Goal: Information Seeking & Learning: Find specific fact

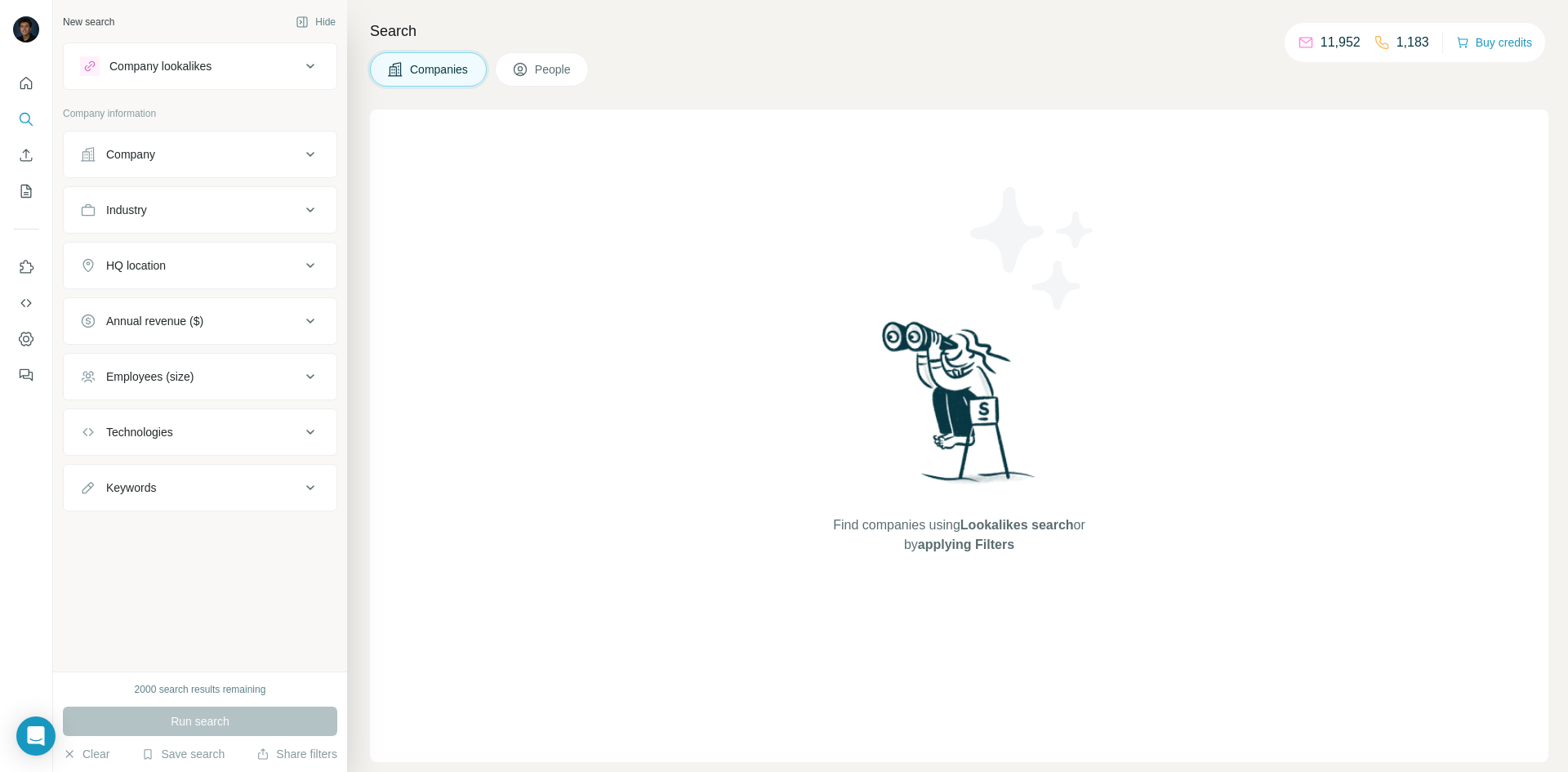
click at [227, 142] on button "Company" at bounding box center [201, 154] width 273 height 40
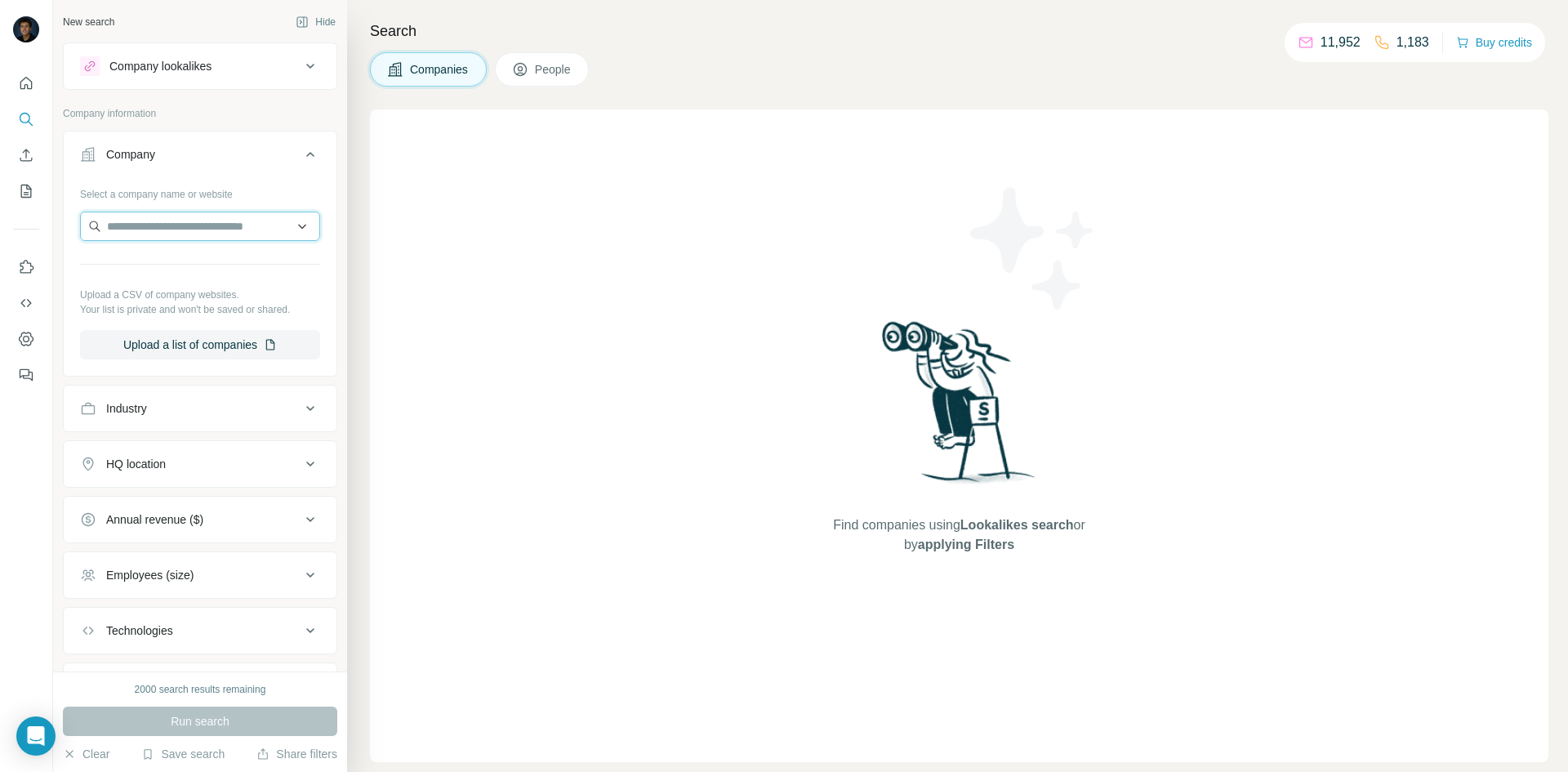
click at [212, 221] on input "text" at bounding box center [200, 226] width 240 height 29
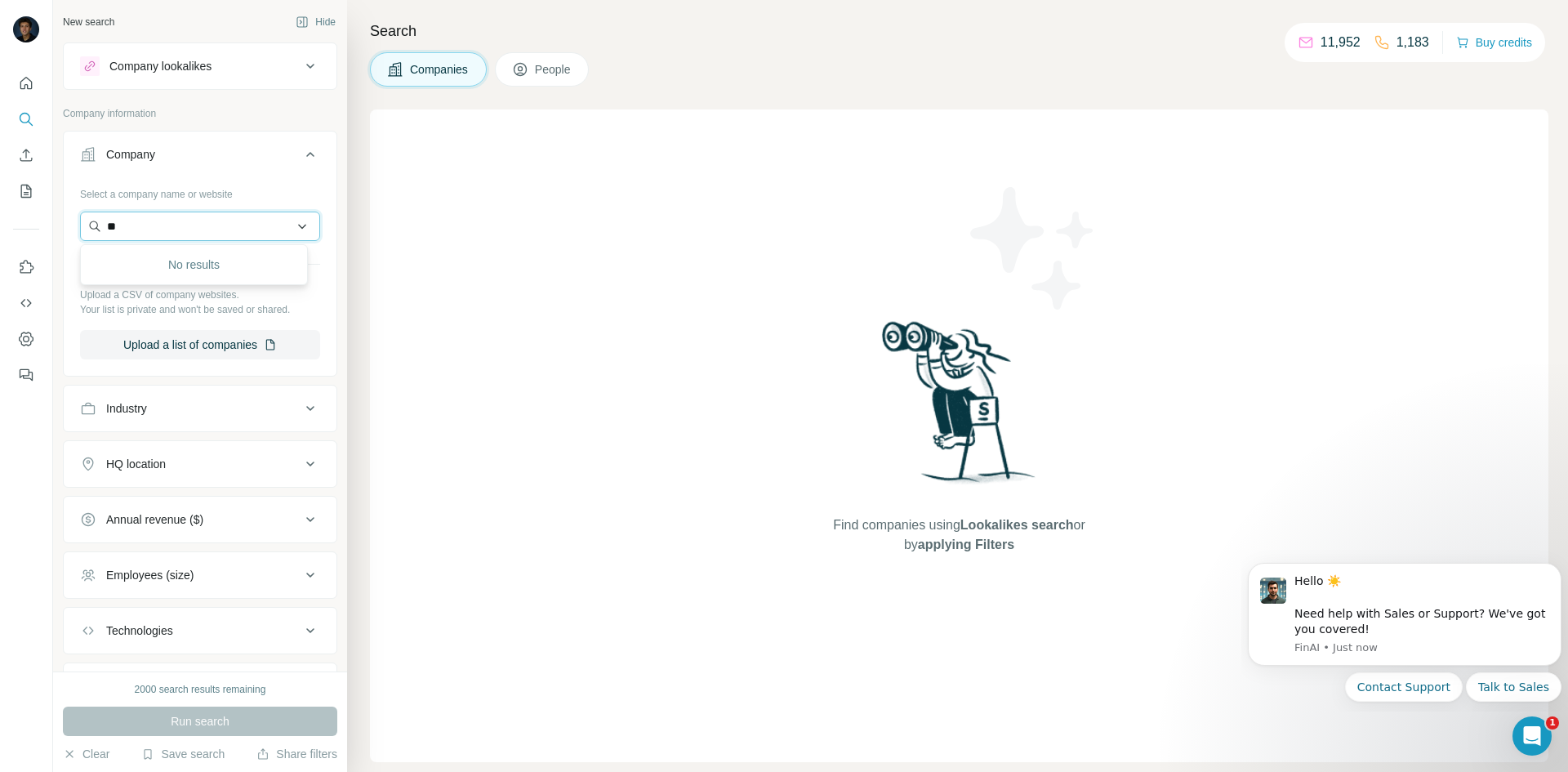
type input "*"
click at [308, 153] on button "Company" at bounding box center [201, 158] width 273 height 46
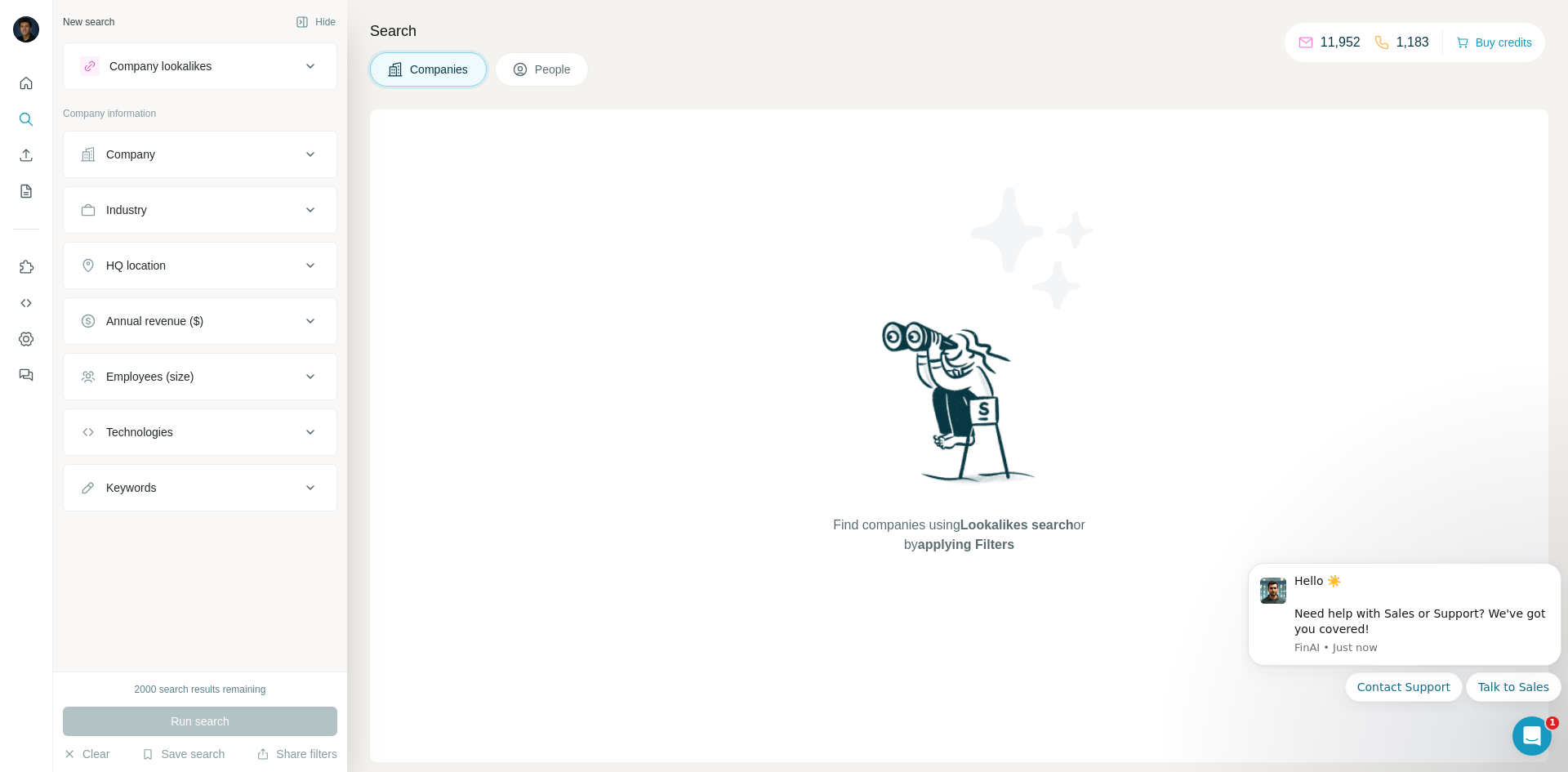
click at [303, 217] on icon at bounding box center [310, 209] width 19 height 19
click at [229, 250] on input at bounding box center [191, 250] width 201 height 18
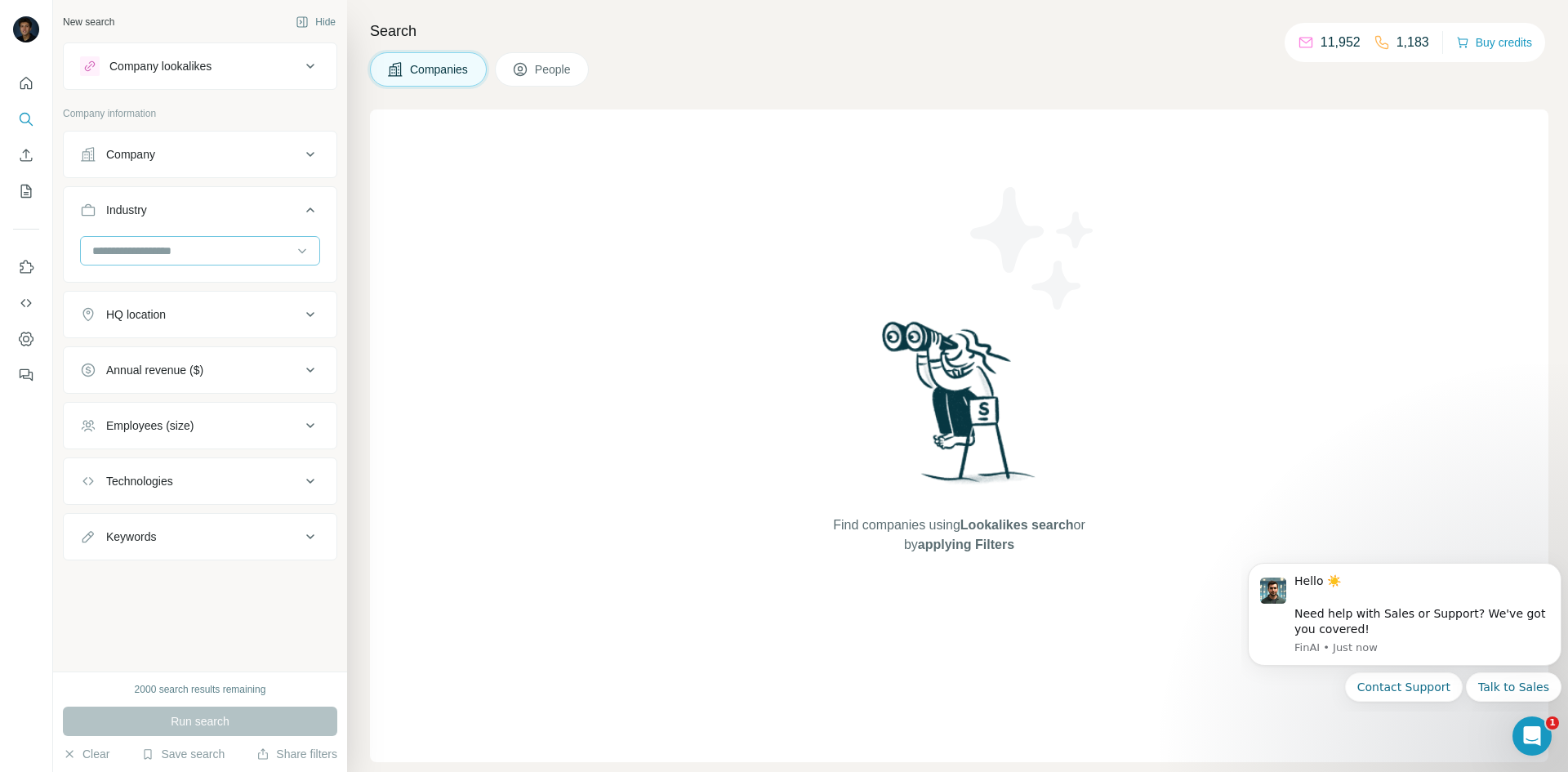
click at [229, 250] on input at bounding box center [191, 250] width 201 height 18
click at [150, 250] on input at bounding box center [191, 250] width 201 height 18
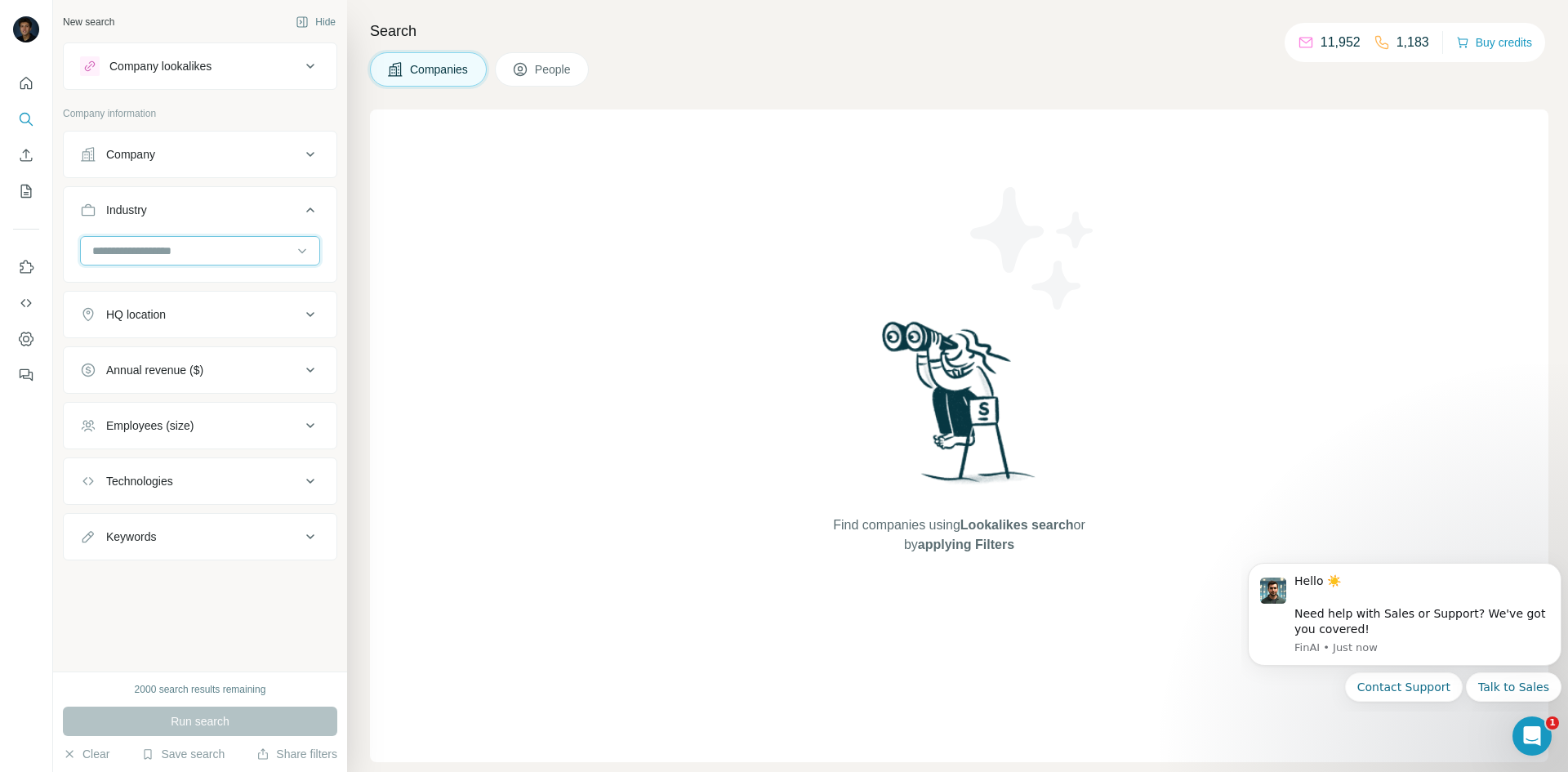
type input "*"
click at [150, 250] on input "*" at bounding box center [191, 250] width 201 height 18
click at [150, 250] on input at bounding box center [191, 250] width 201 height 18
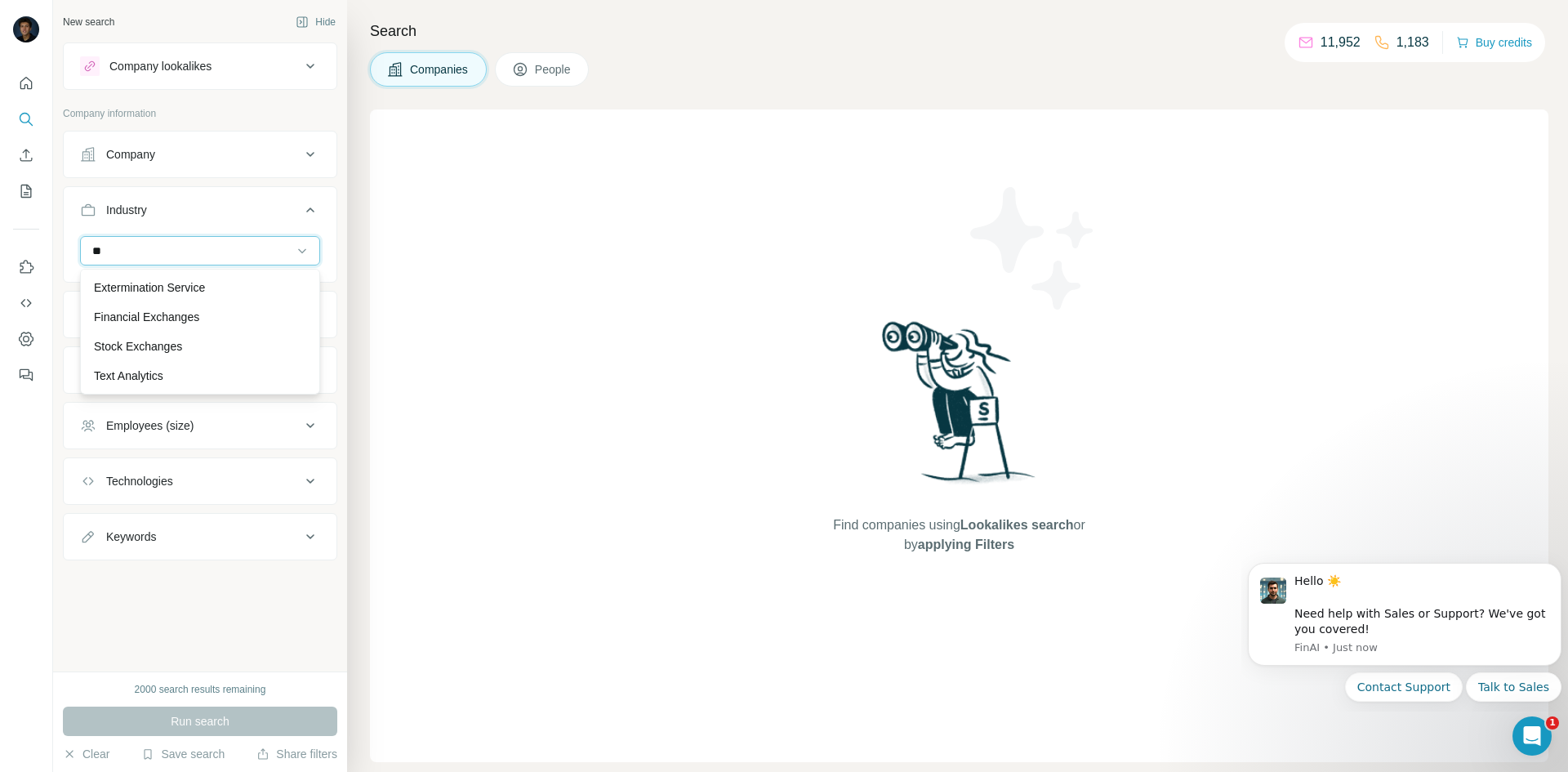
type input "*"
type input "*********"
click at [197, 339] on div "Brand Marketing" at bounding box center [200, 346] width 212 height 16
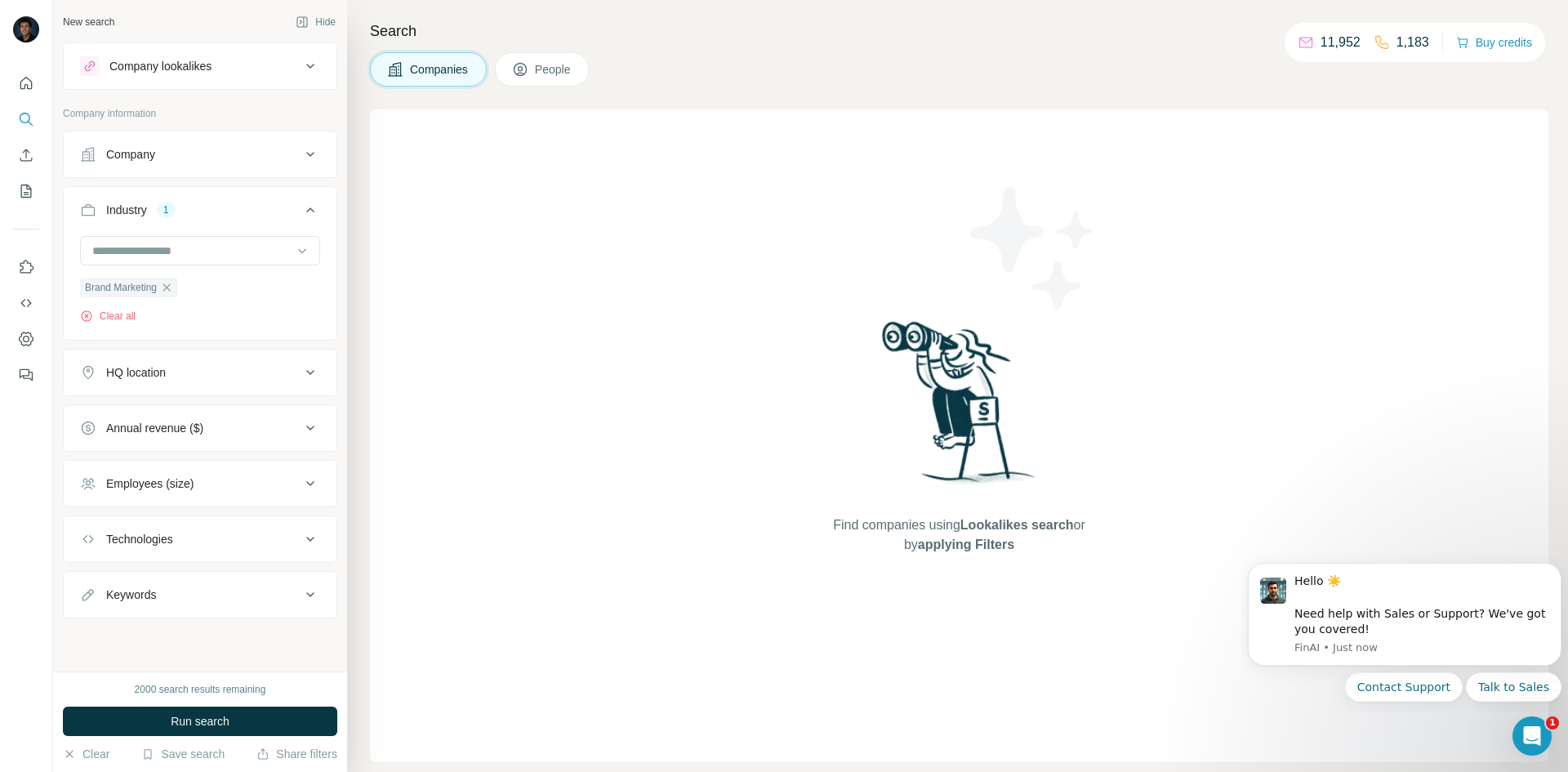
click at [312, 373] on icon at bounding box center [310, 373] width 8 height 5
click at [219, 415] on input "text" at bounding box center [200, 413] width 240 height 29
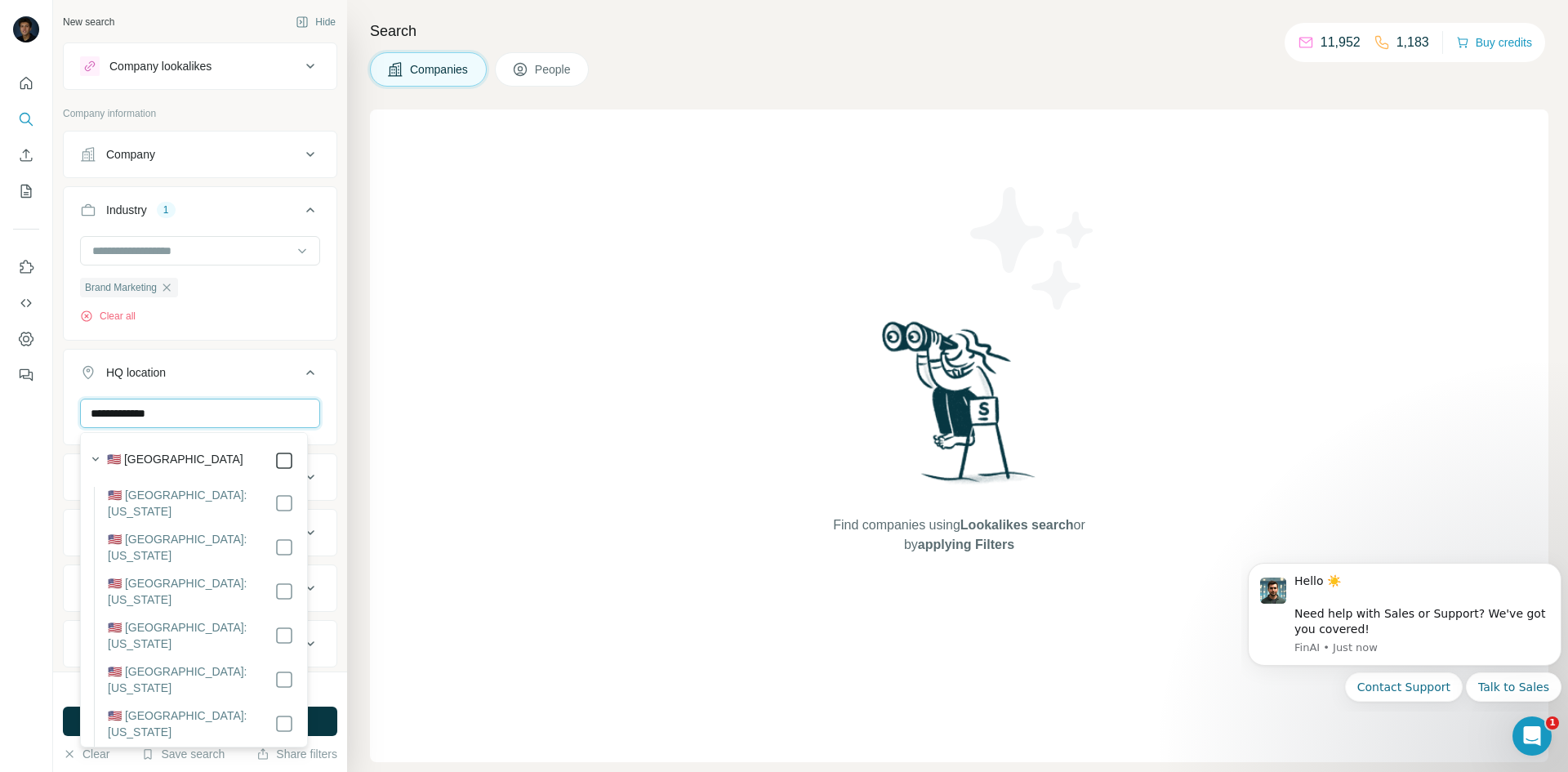
type input "**********"
click at [305, 378] on icon at bounding box center [310, 372] width 19 height 19
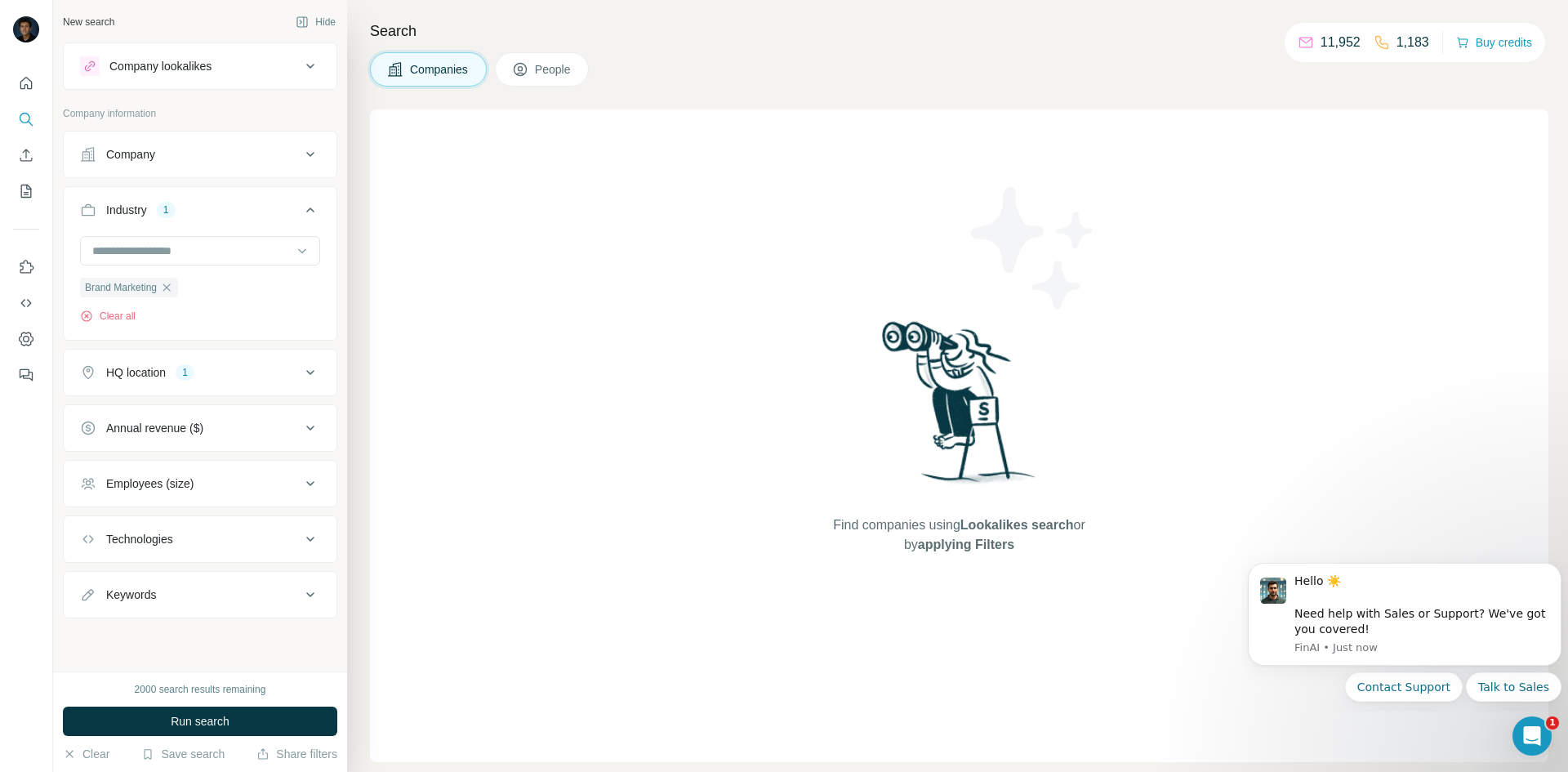
click at [308, 482] on icon at bounding box center [310, 483] width 19 height 19
click at [194, 574] on li "11-50" at bounding box center [200, 580] width 240 height 20
click at [99, 579] on icon at bounding box center [89, 579] width 19 height 19
click at [102, 608] on span "51-200" at bounding box center [121, 609] width 42 height 16
click at [295, 497] on button "Employees (size) 2" at bounding box center [201, 486] width 273 height 46
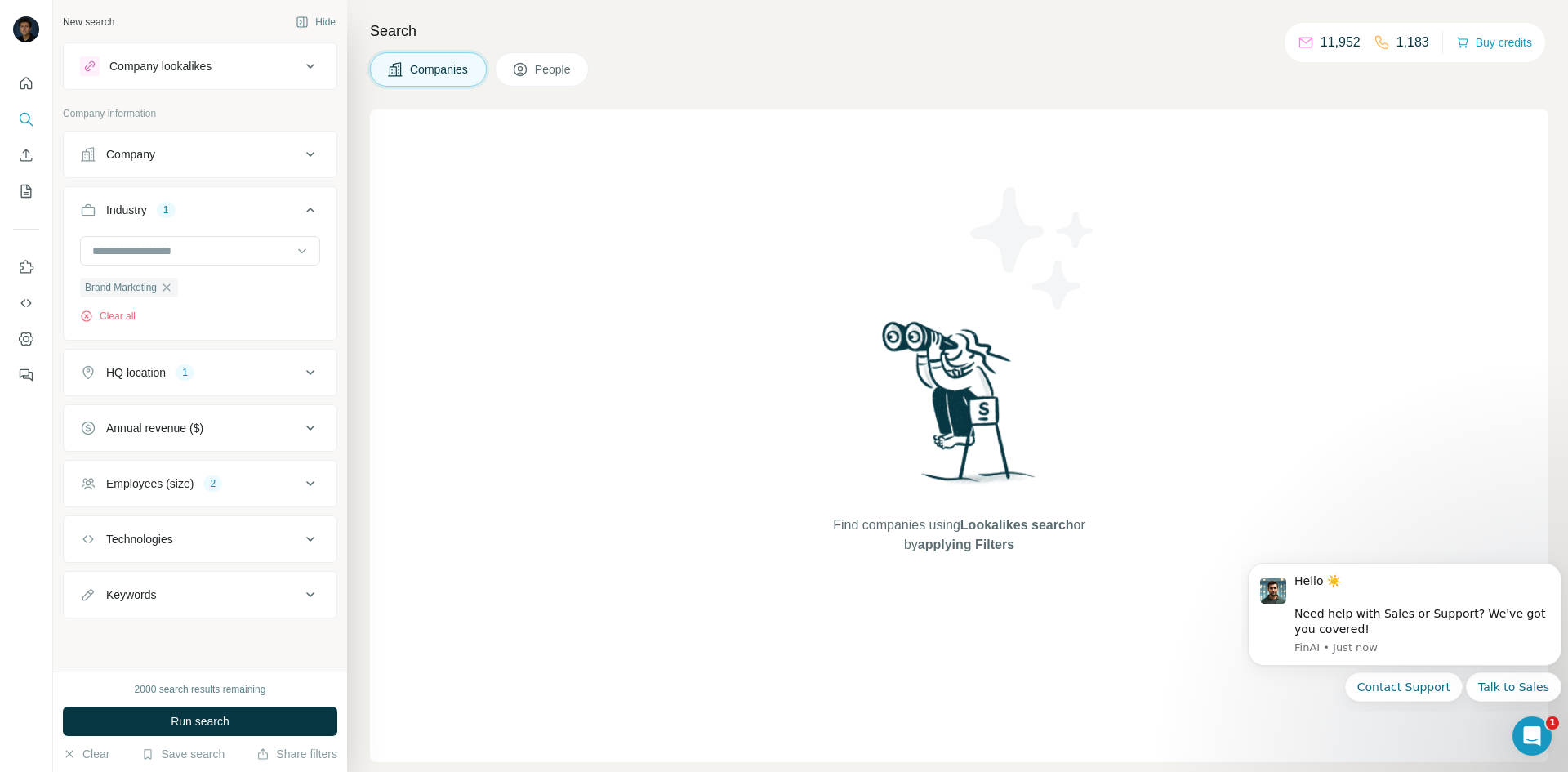
click at [311, 592] on icon at bounding box center [310, 594] width 19 height 19
click at [228, 635] on input "text" at bounding box center [184, 635] width 207 height 29
type input "**********"
click at [299, 640] on icon "button" at bounding box center [307, 635] width 16 height 16
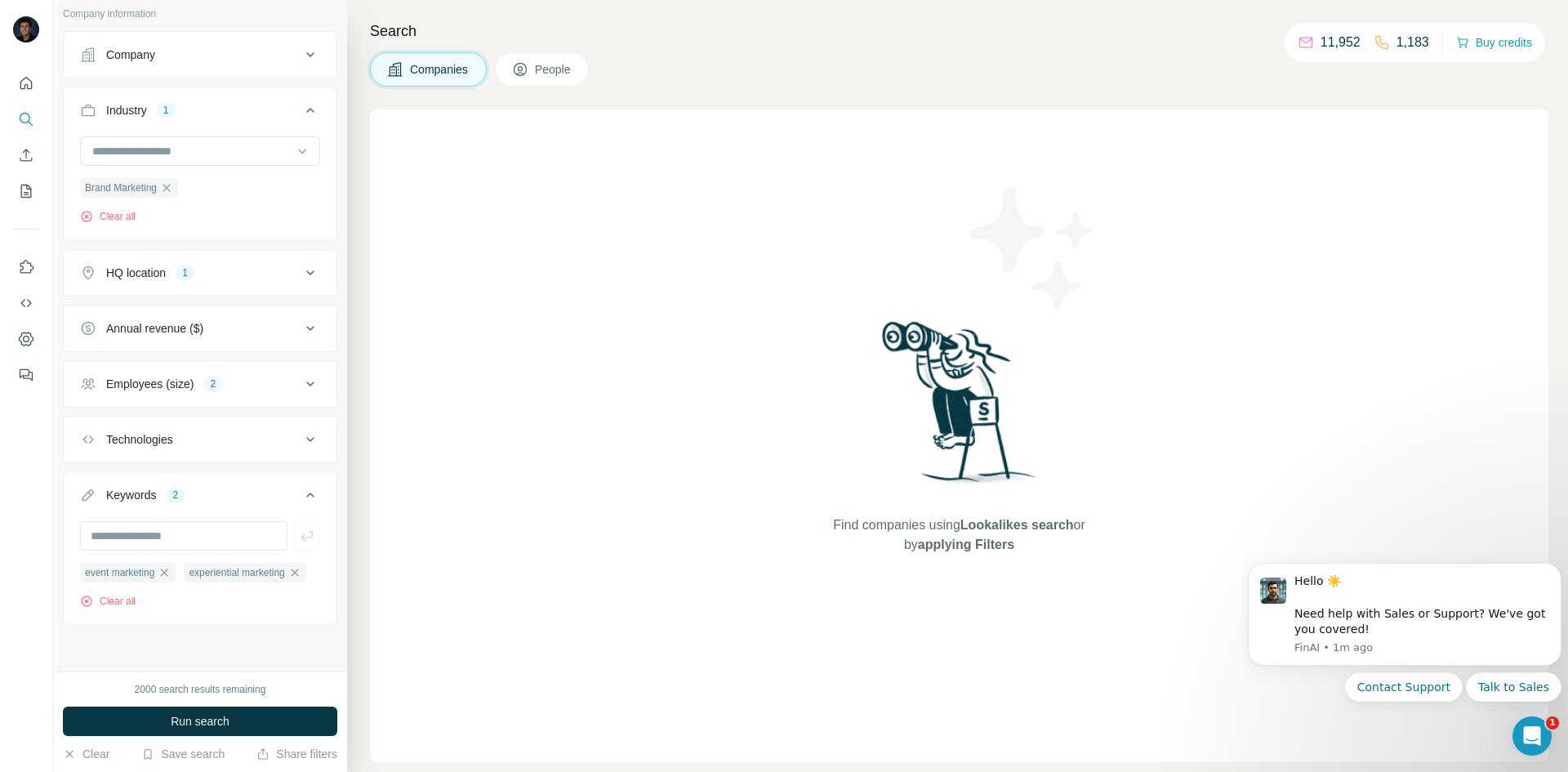
scroll to position [131, 0]
click at [223, 718] on span "Run search" at bounding box center [201, 721] width 59 height 16
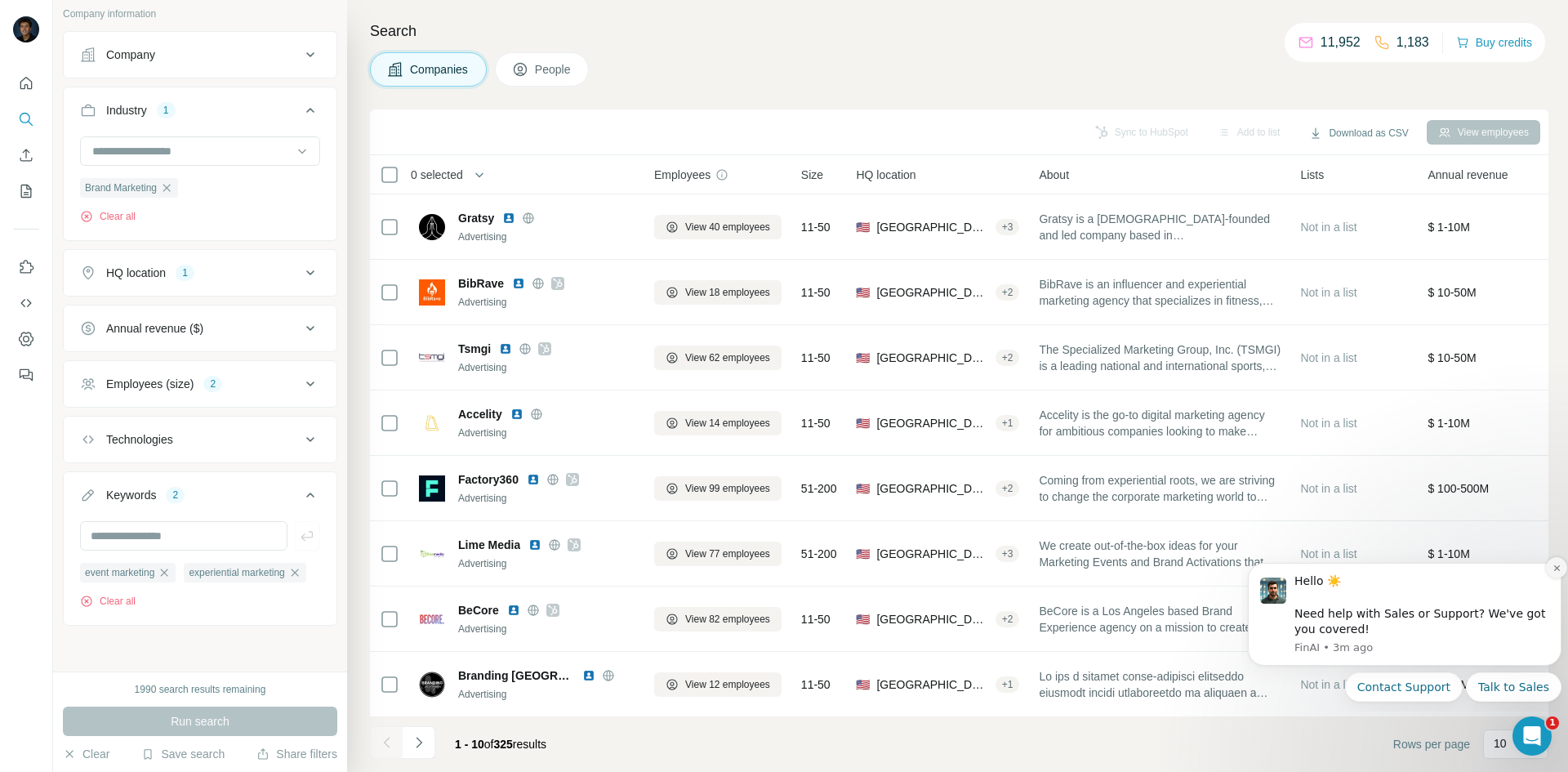
click at [1560, 565] on icon "Dismiss notification" at bounding box center [1557, 568] width 9 height 9
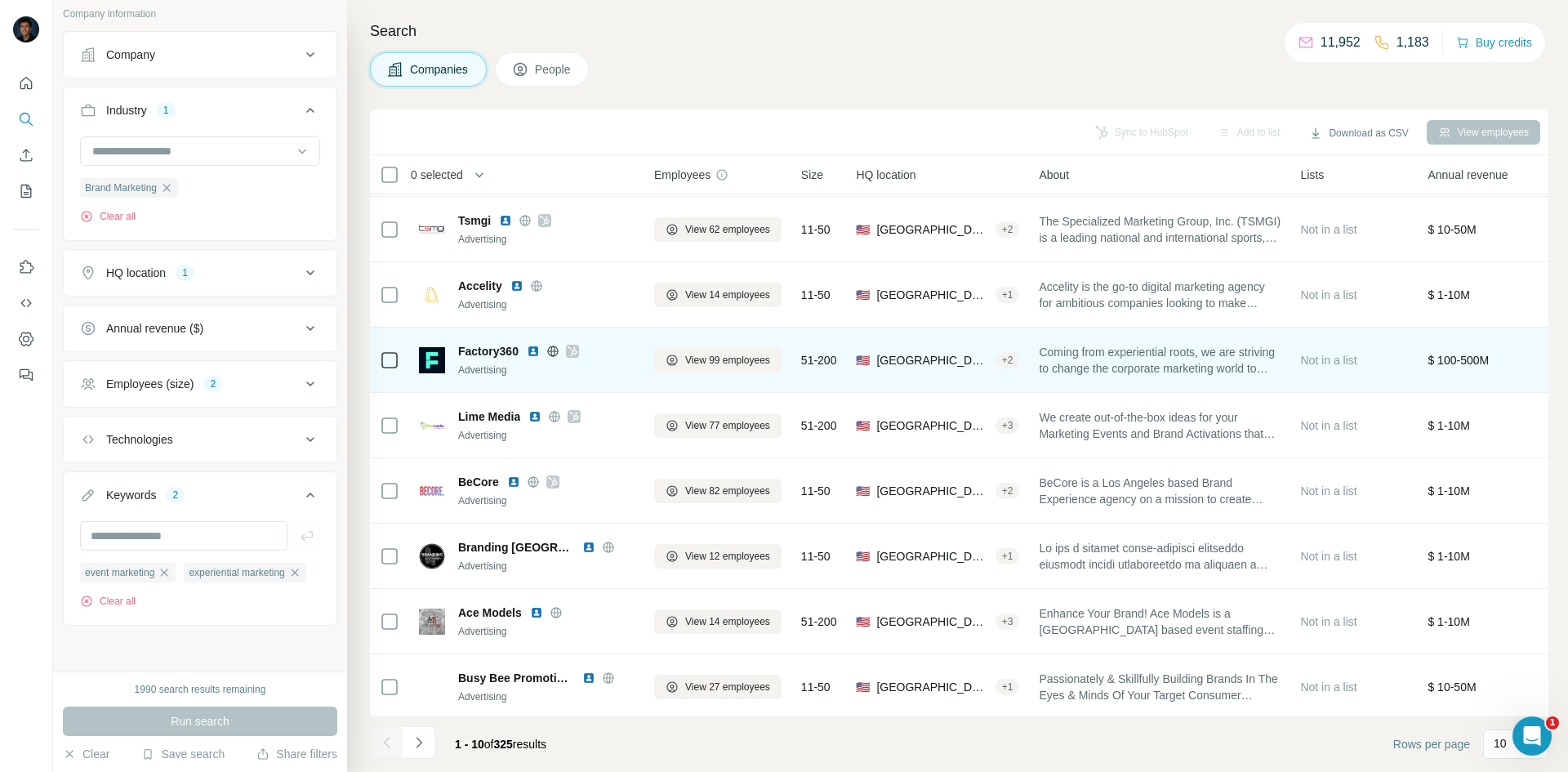
scroll to position [140, 0]
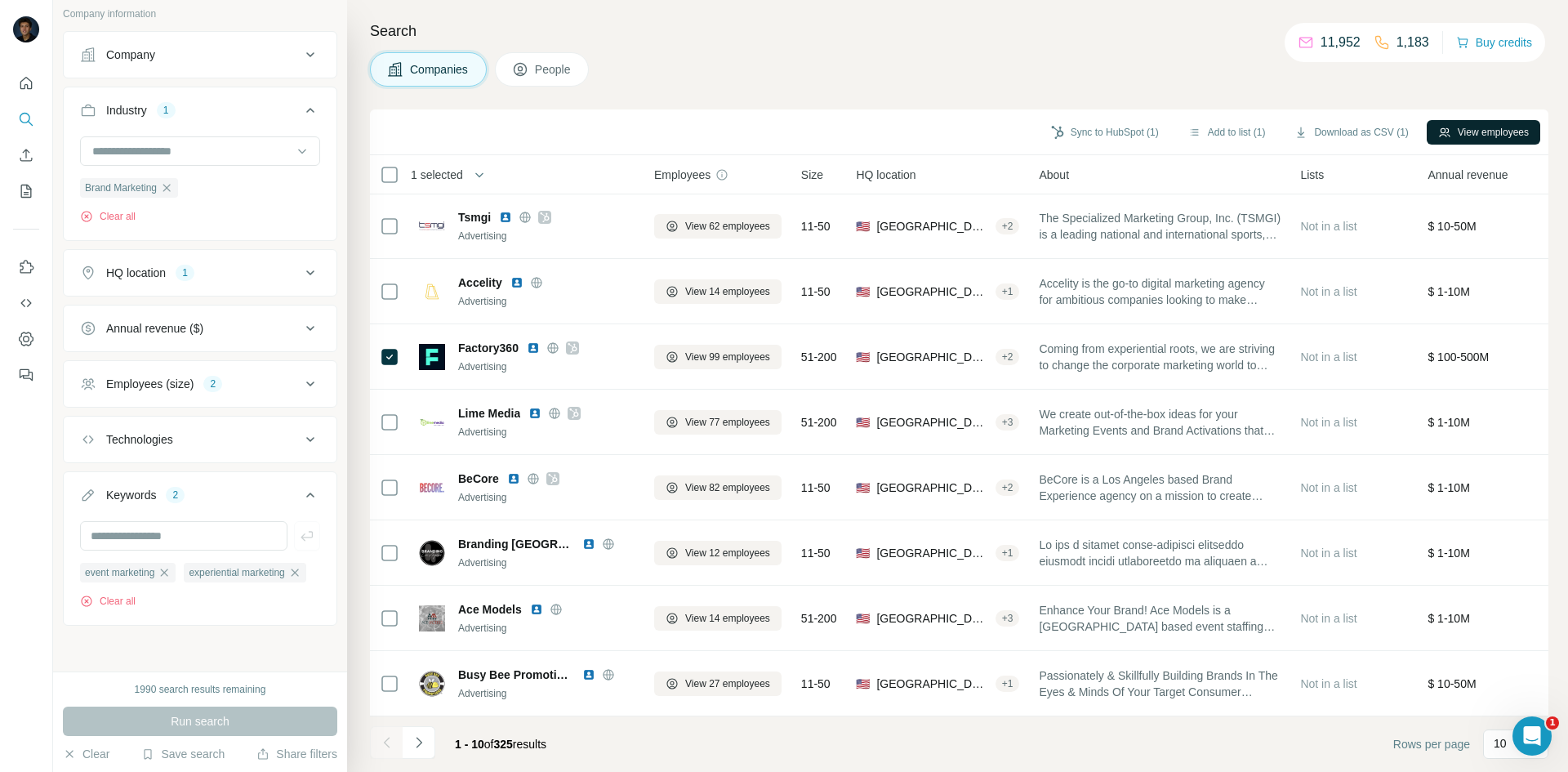
click at [1510, 130] on button "View employees" at bounding box center [1484, 131] width 114 height 24
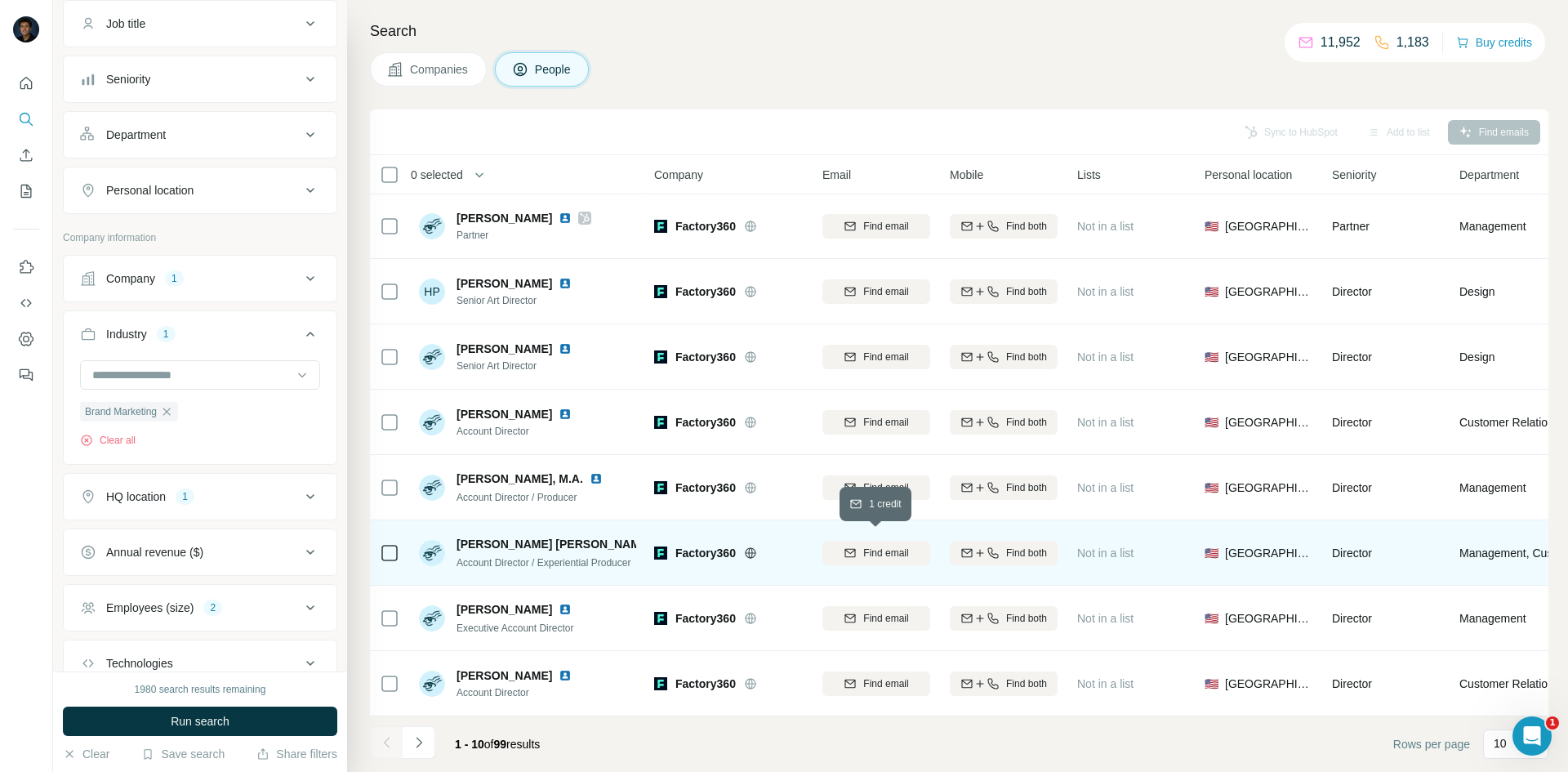
click at [873, 547] on span "Find email" at bounding box center [885, 552] width 45 height 14
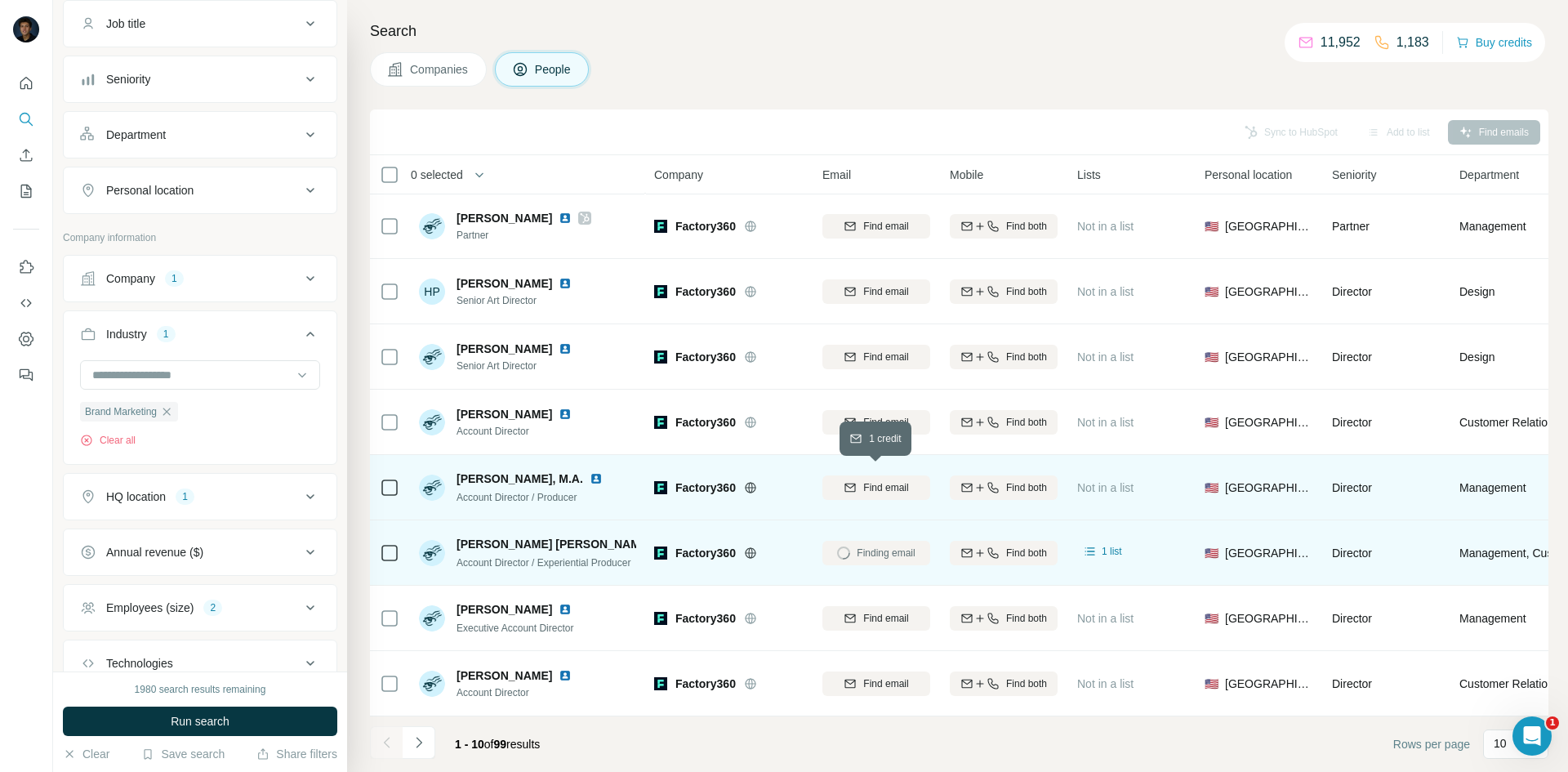
click at [873, 480] on span "Find email" at bounding box center [885, 487] width 45 height 14
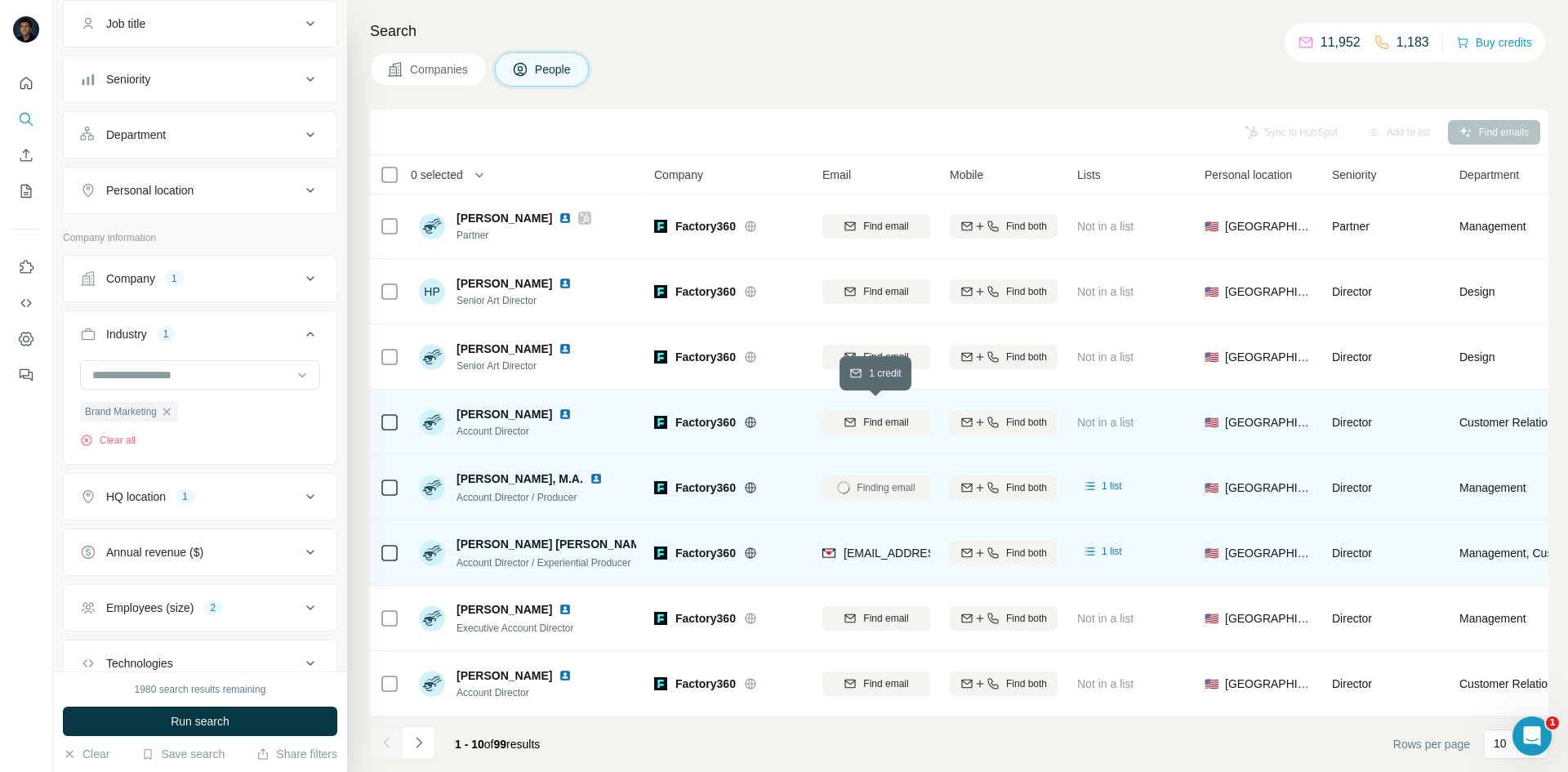
click at [875, 415] on span "Find email" at bounding box center [885, 421] width 45 height 14
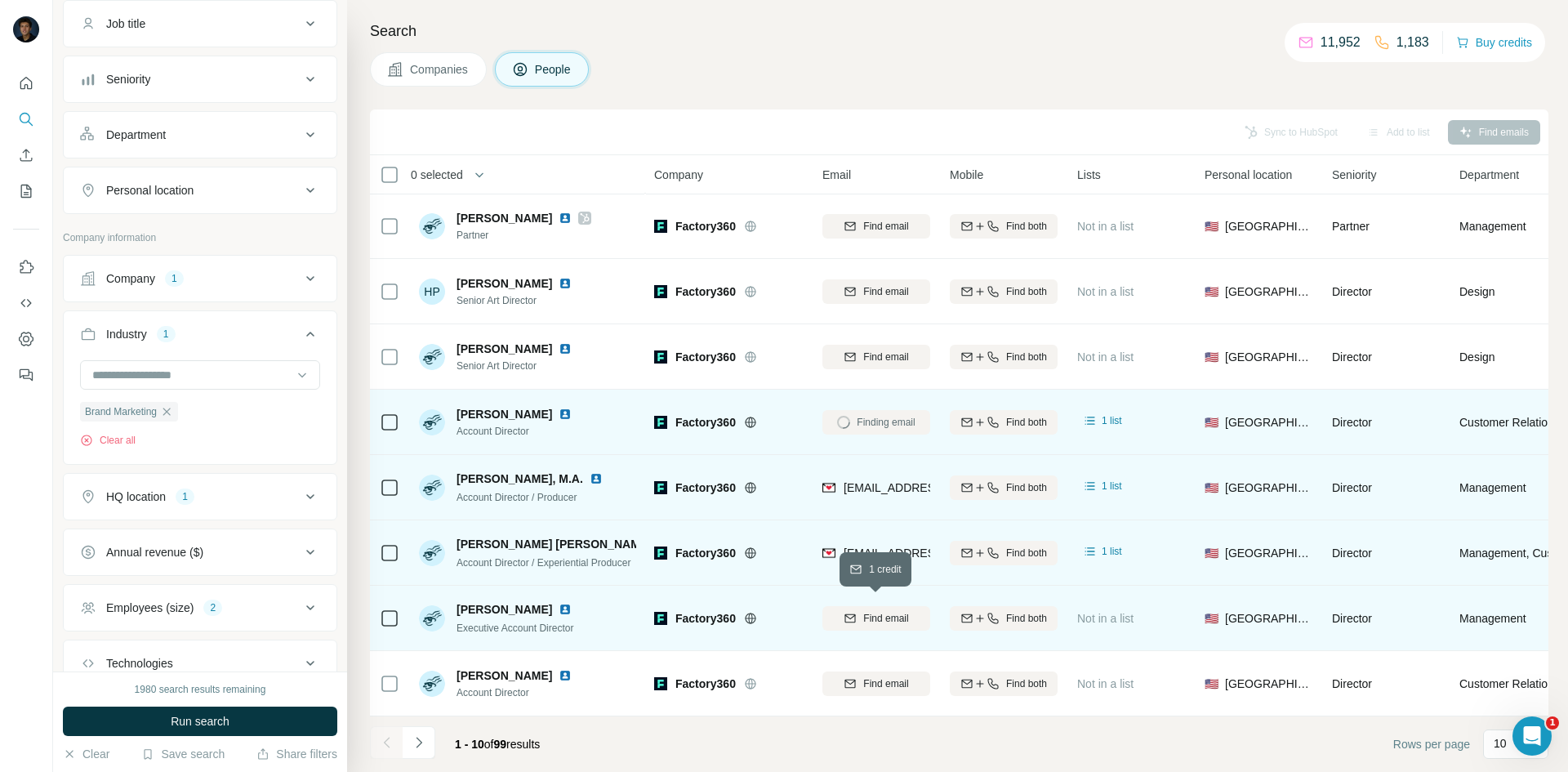
click at [877, 611] on span "Find email" at bounding box center [885, 618] width 45 height 14
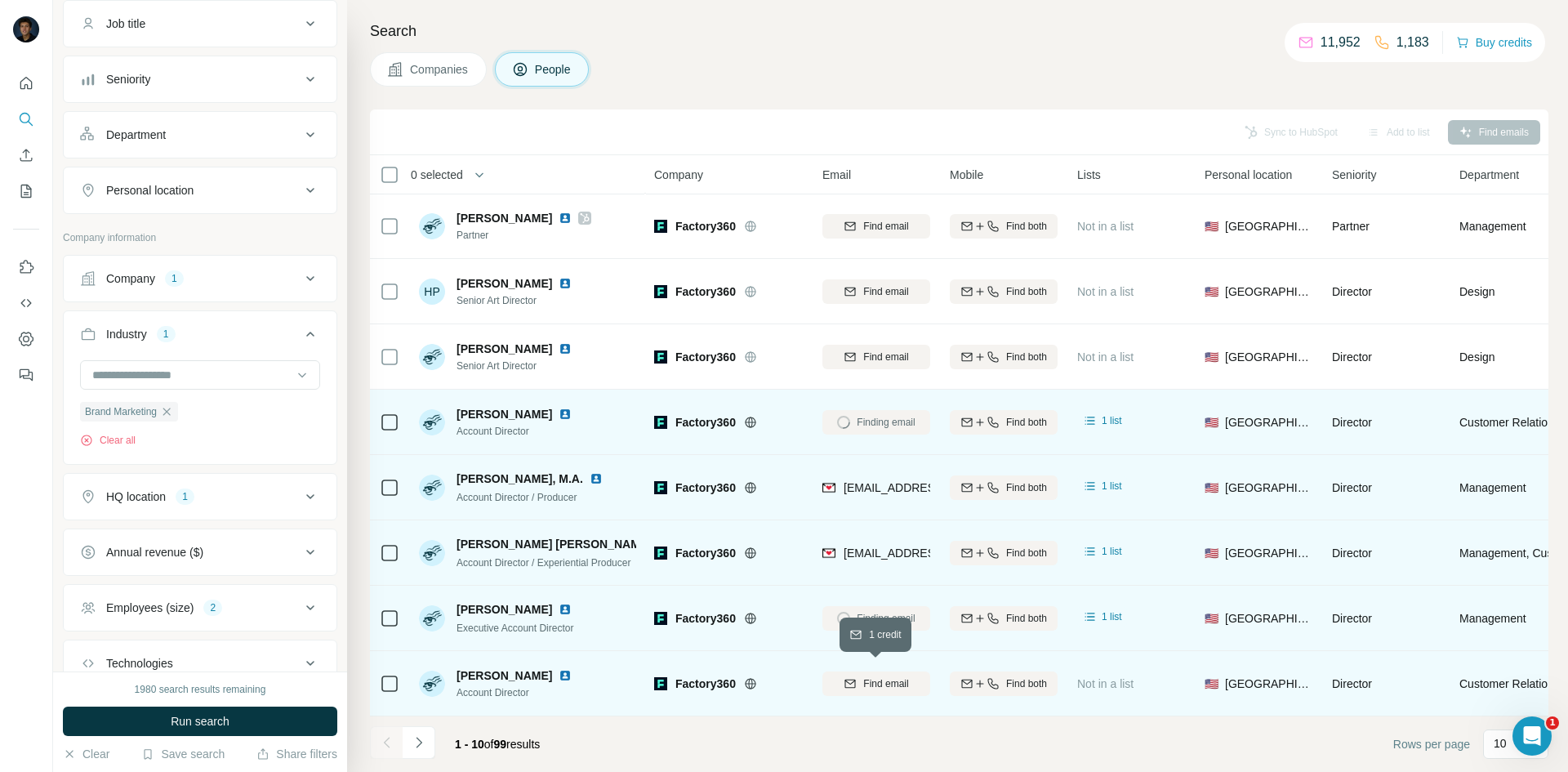
click at [883, 676] on span "Find email" at bounding box center [885, 683] width 45 height 14
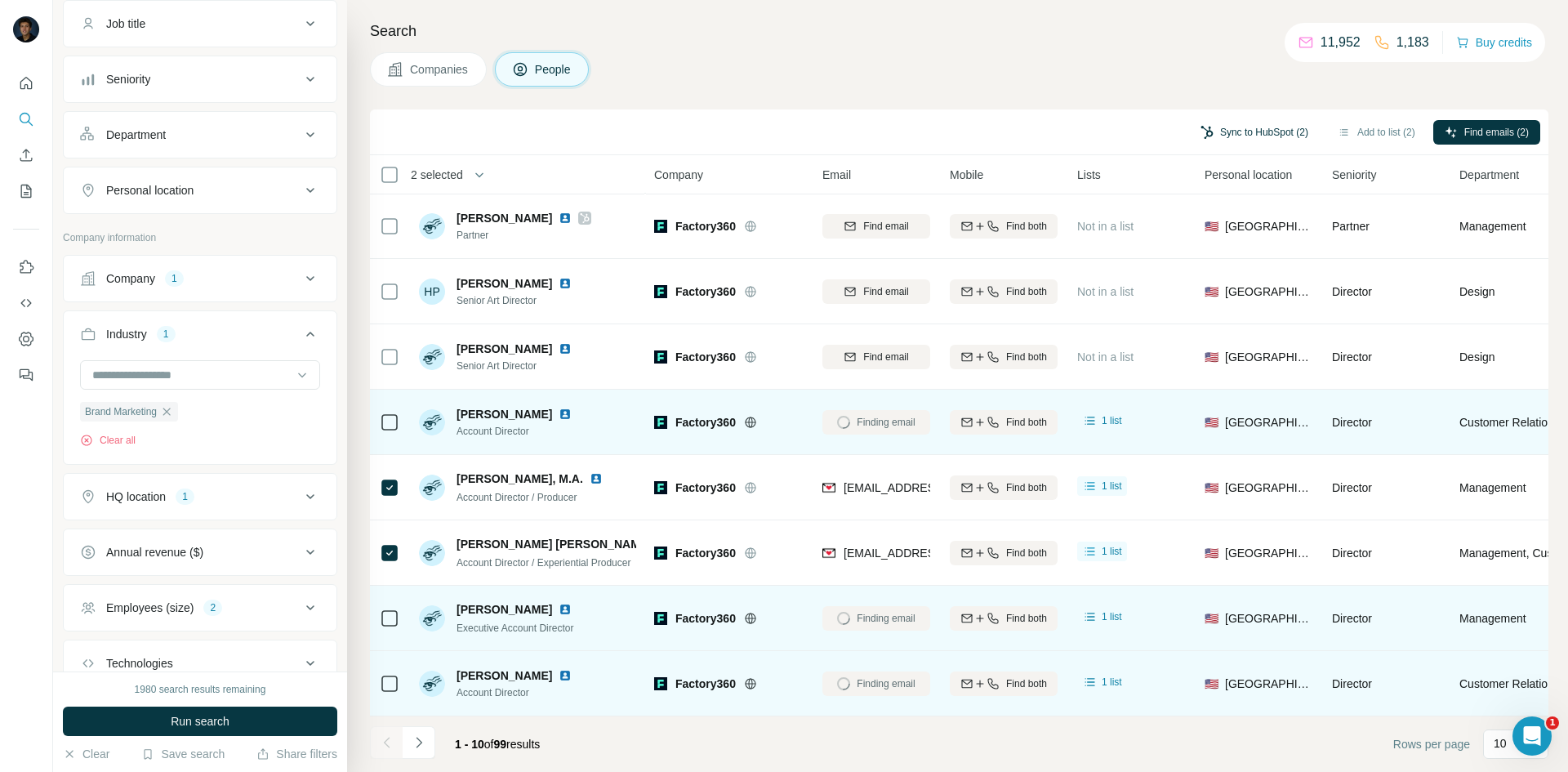
click at [1246, 129] on button "Sync to HubSpot (2)" at bounding box center [1254, 131] width 131 height 24
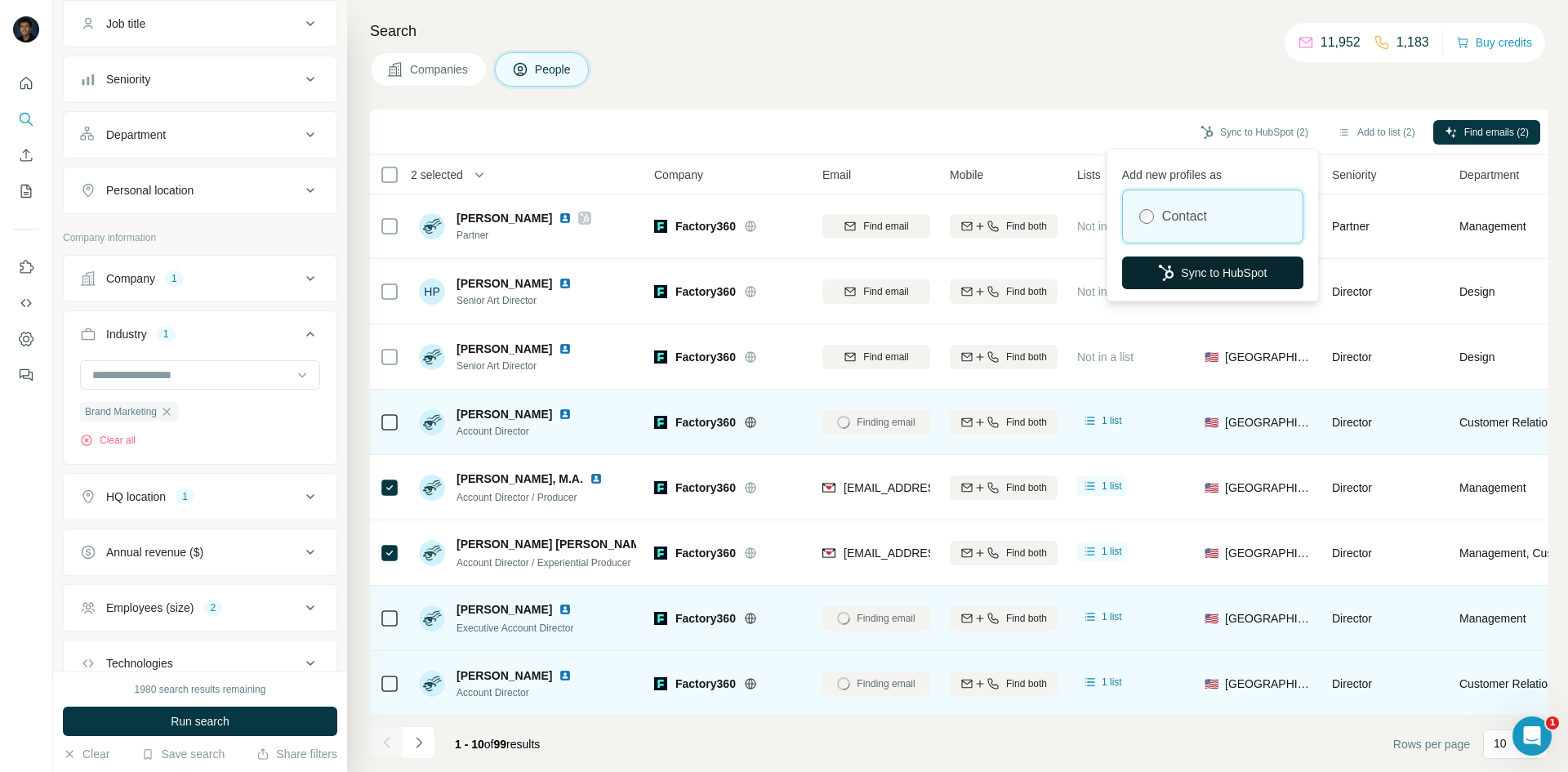
click at [1182, 271] on button "Sync to HubSpot" at bounding box center [1212, 272] width 181 height 33
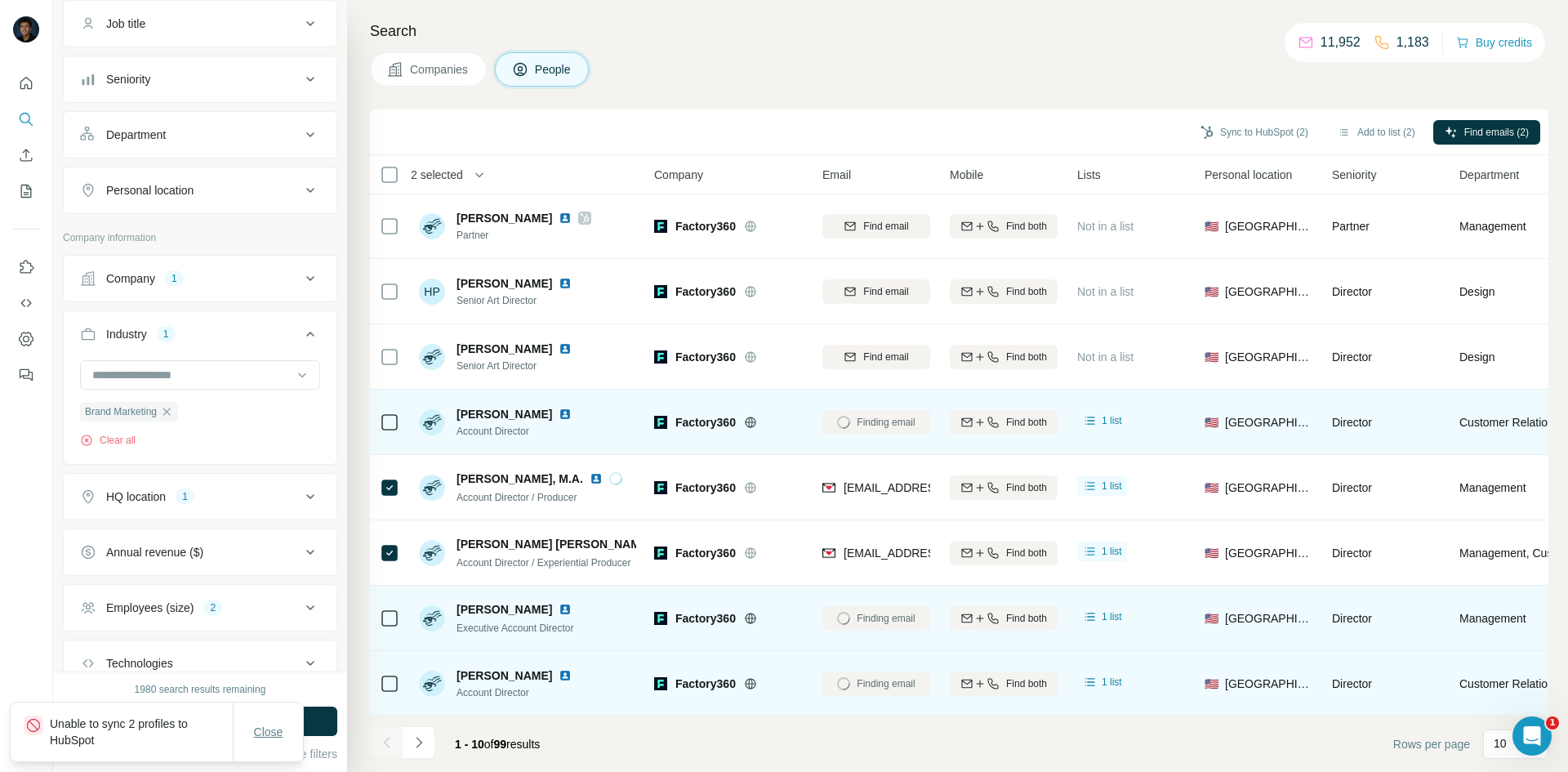
click at [282, 726] on span "Close" at bounding box center [268, 732] width 30 height 16
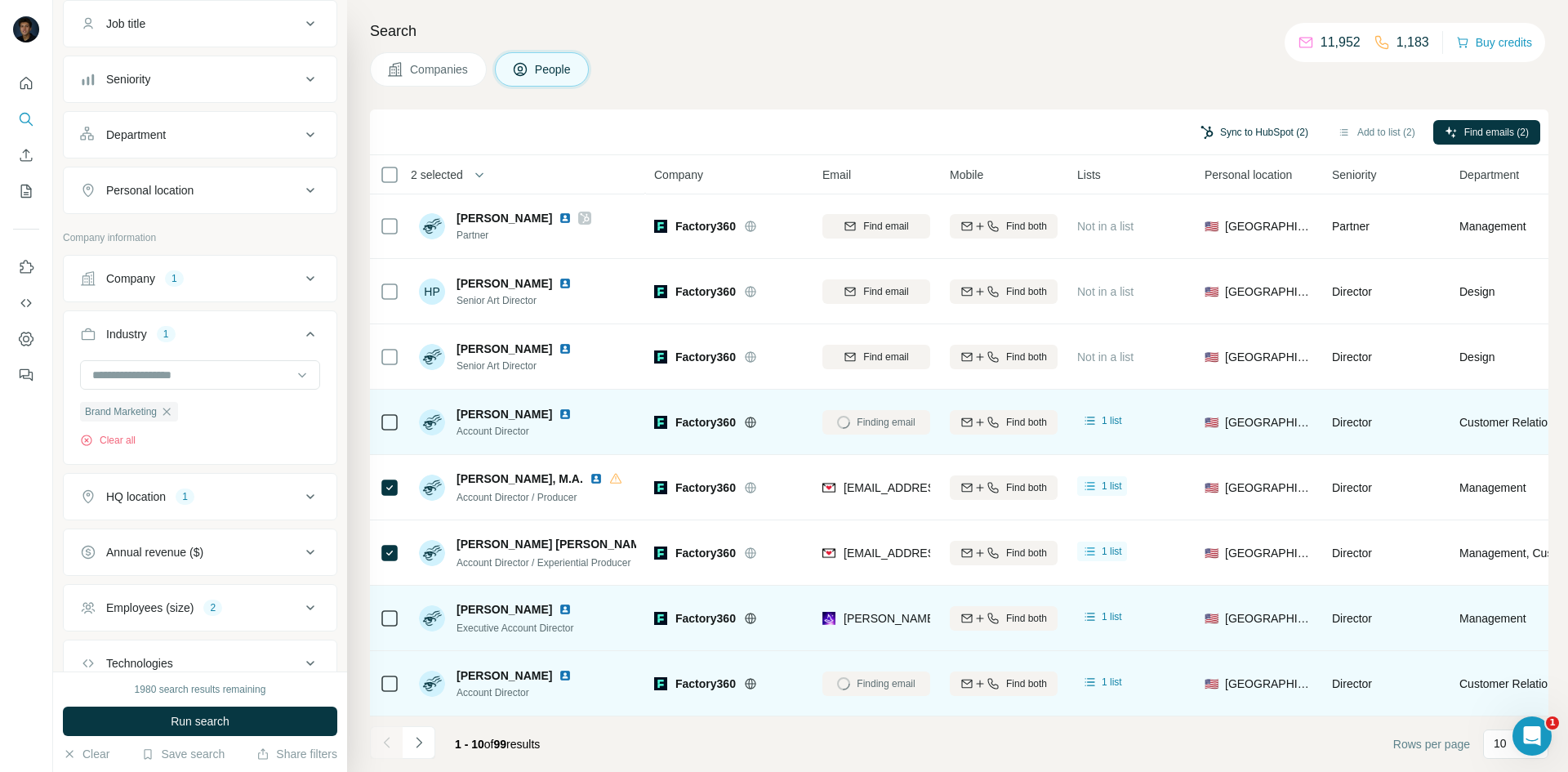
click at [1211, 127] on button "Sync to HubSpot (2)" at bounding box center [1254, 131] width 131 height 24
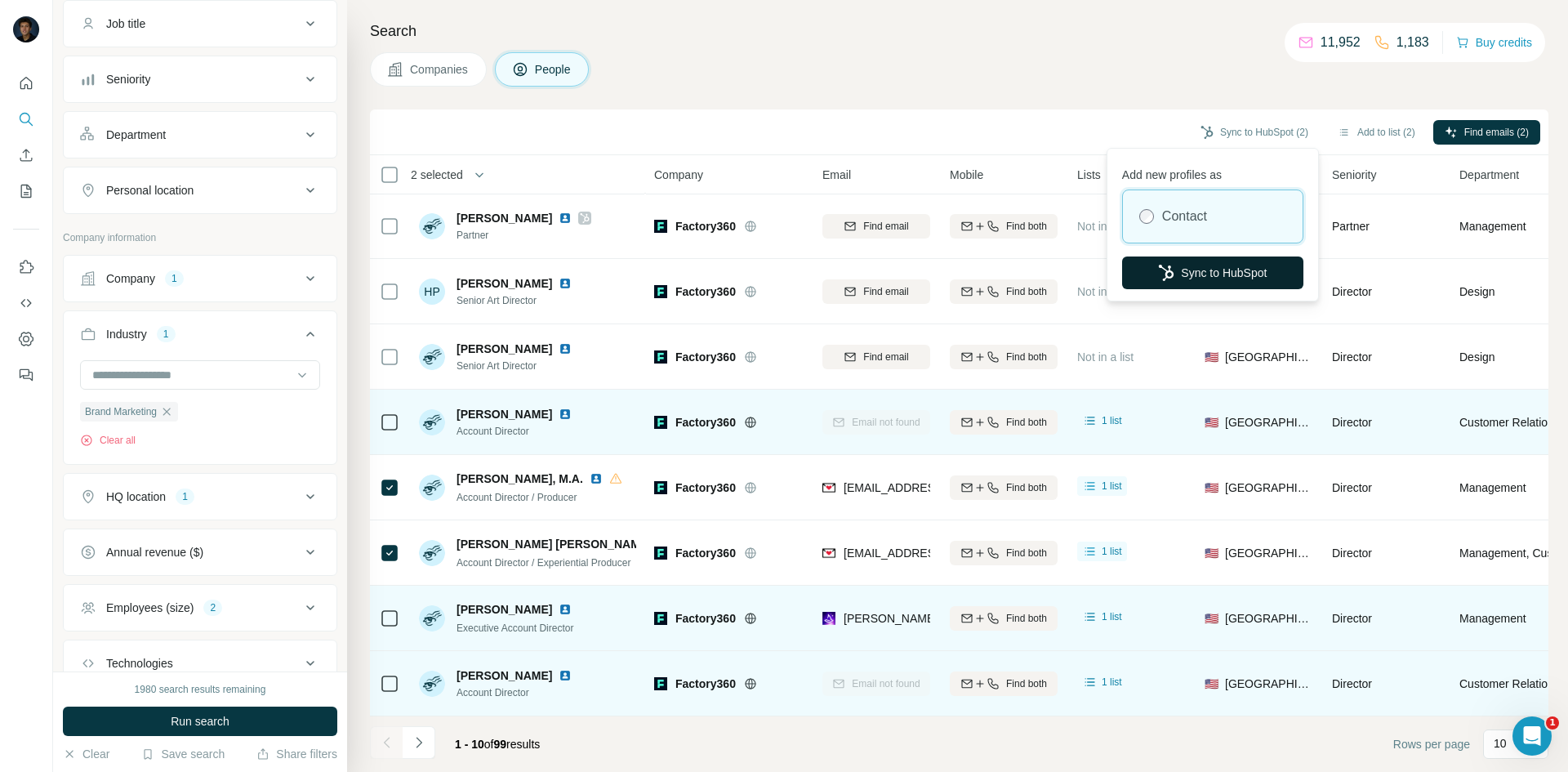
click at [1190, 269] on button "Sync to HubSpot" at bounding box center [1212, 272] width 181 height 33
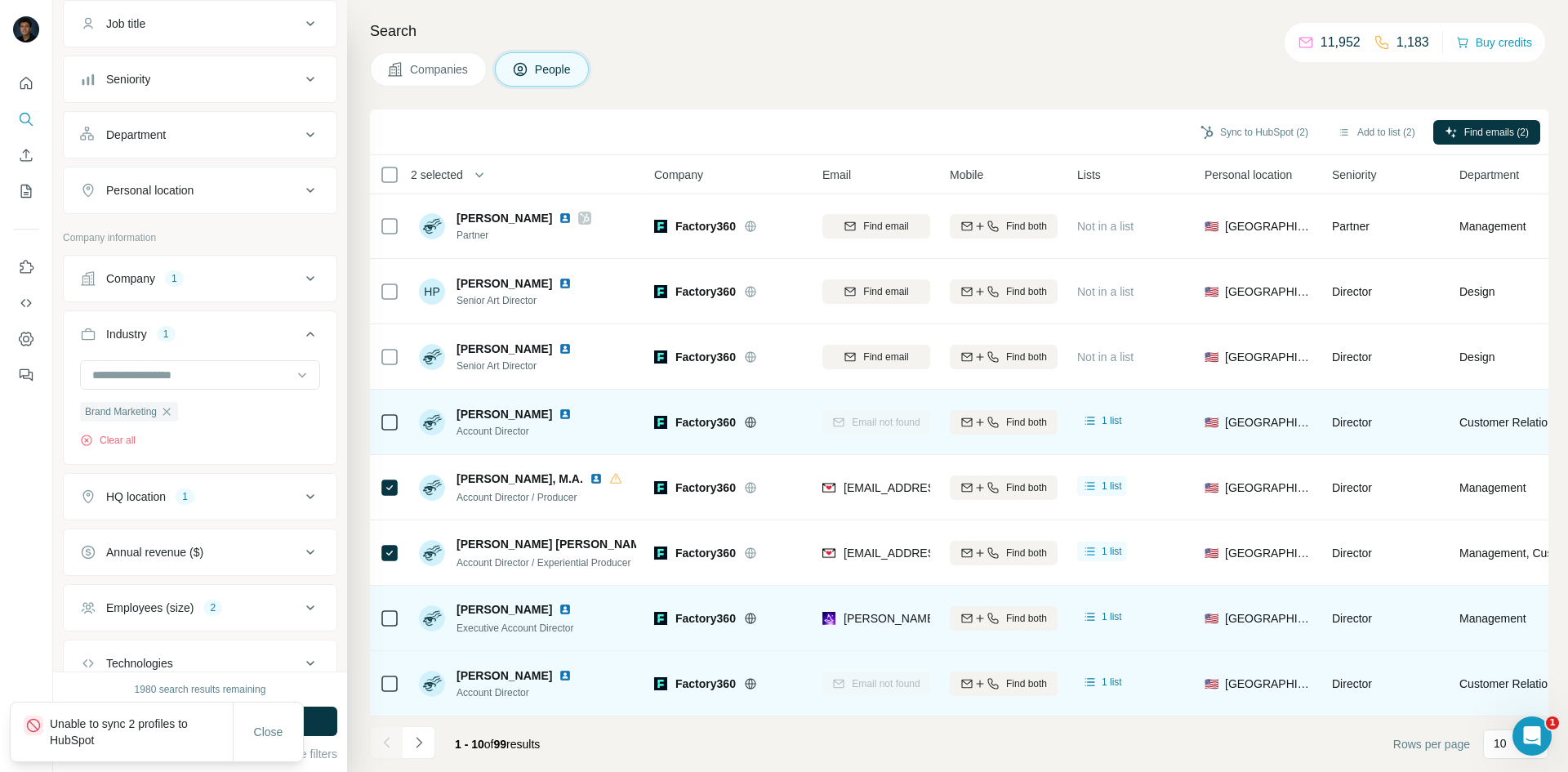
click at [156, 742] on p "Unable to sync 2 profiles to HubSpot" at bounding box center [141, 732] width 183 height 33
click at [266, 728] on span "Close" at bounding box center [268, 732] width 30 height 16
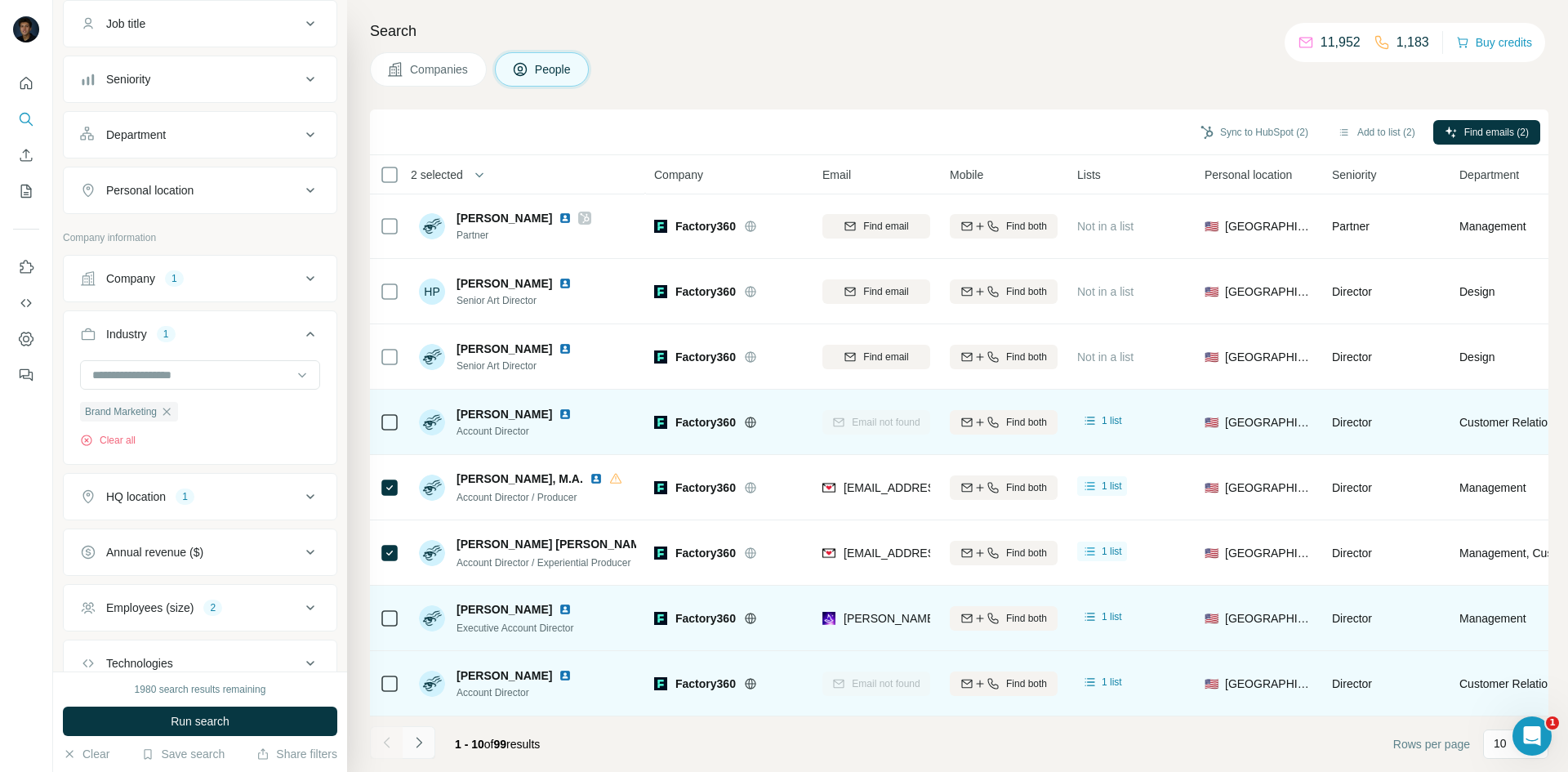
click at [427, 742] on icon "Navigate to next page" at bounding box center [418, 742] width 16 height 16
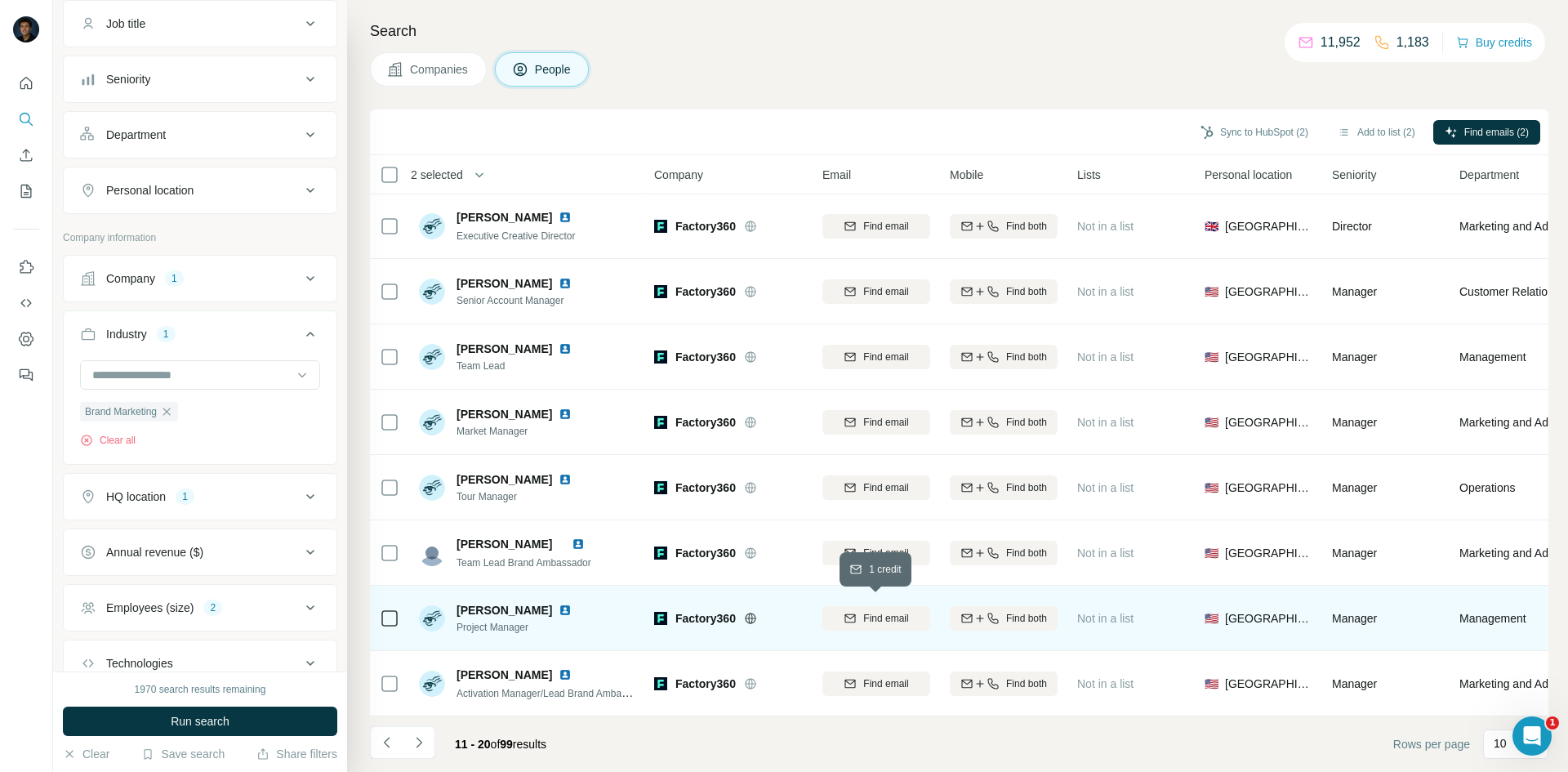
click at [863, 614] on span "Find email" at bounding box center [885, 618] width 45 height 14
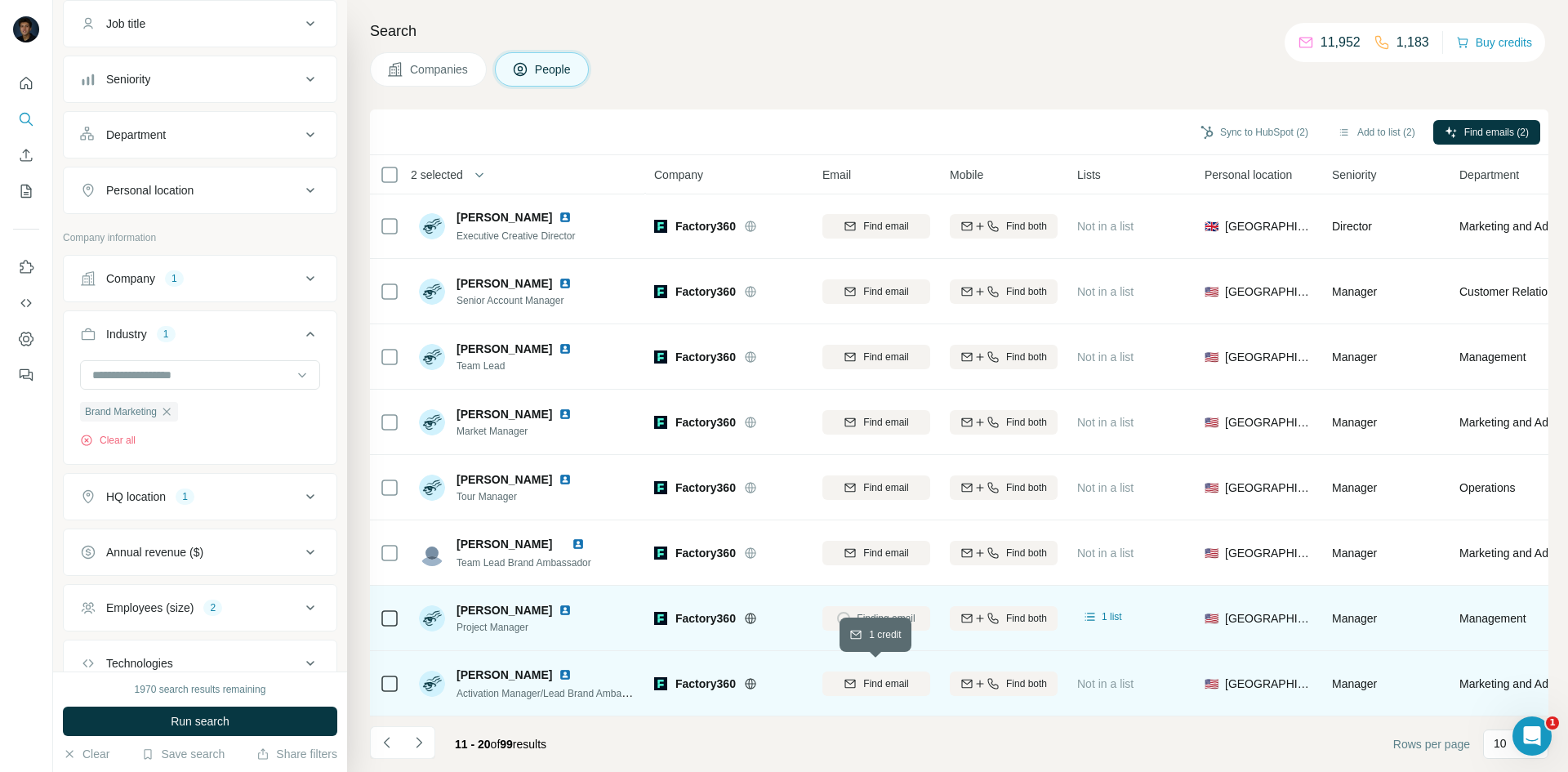
click at [866, 676] on span "Find email" at bounding box center [885, 683] width 45 height 14
click at [424, 745] on icon "Navigate to next page" at bounding box center [418, 742] width 16 height 16
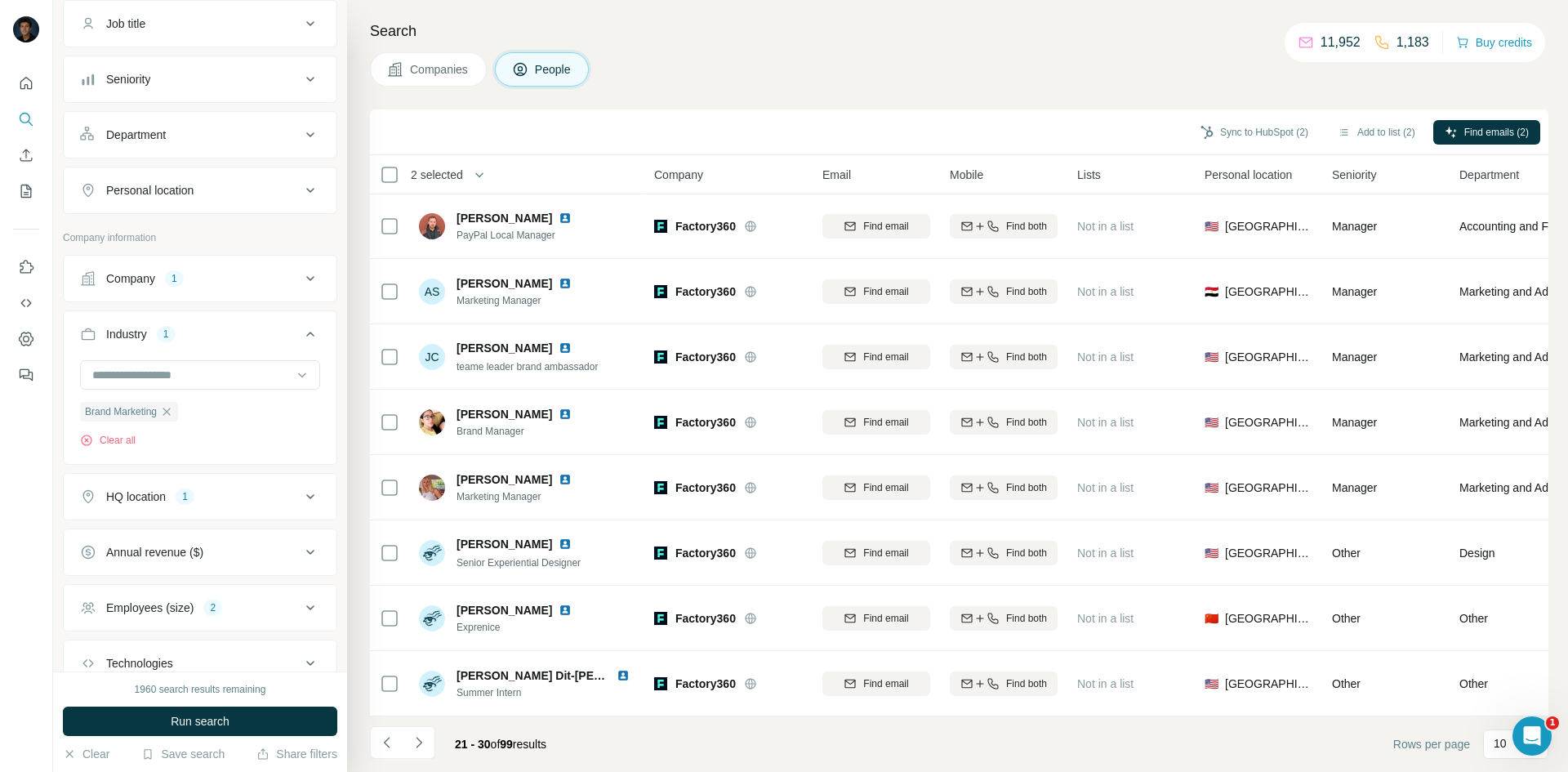
drag, startPoint x: 897, startPoint y: 51, endPoint x: 630, endPoint y: 38, distance: 267.3
click at [893, 51] on div "Search Companies People Sync to HubSpot (2) Add to list (2) Find emails (2) 2 s…" at bounding box center [958, 386] width 1222 height 772
click at [25, 85] on icon "Quick start" at bounding box center [26, 83] width 13 height 13
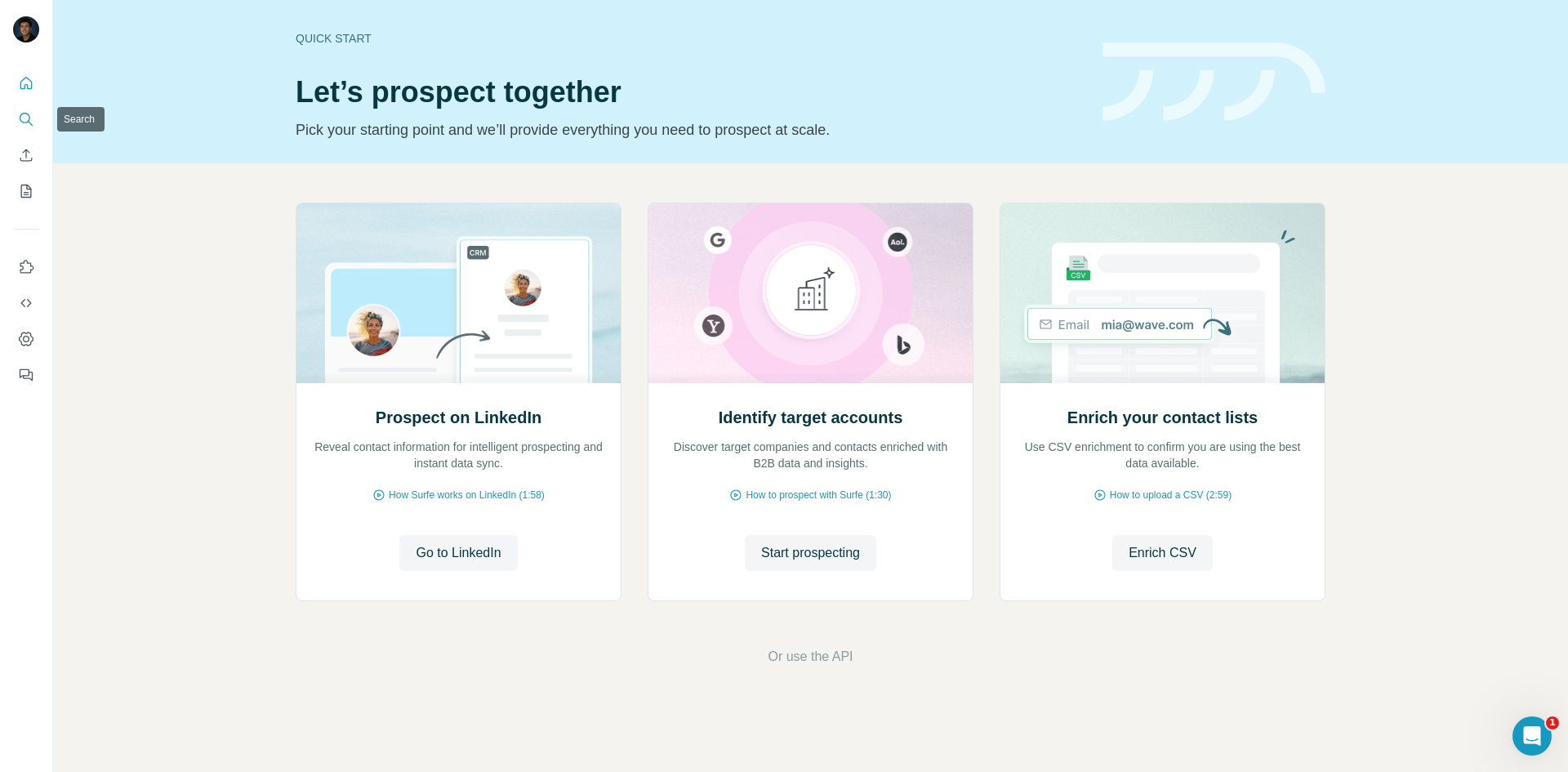
click at [24, 120] on icon "Search" at bounding box center [25, 119] width 16 height 16
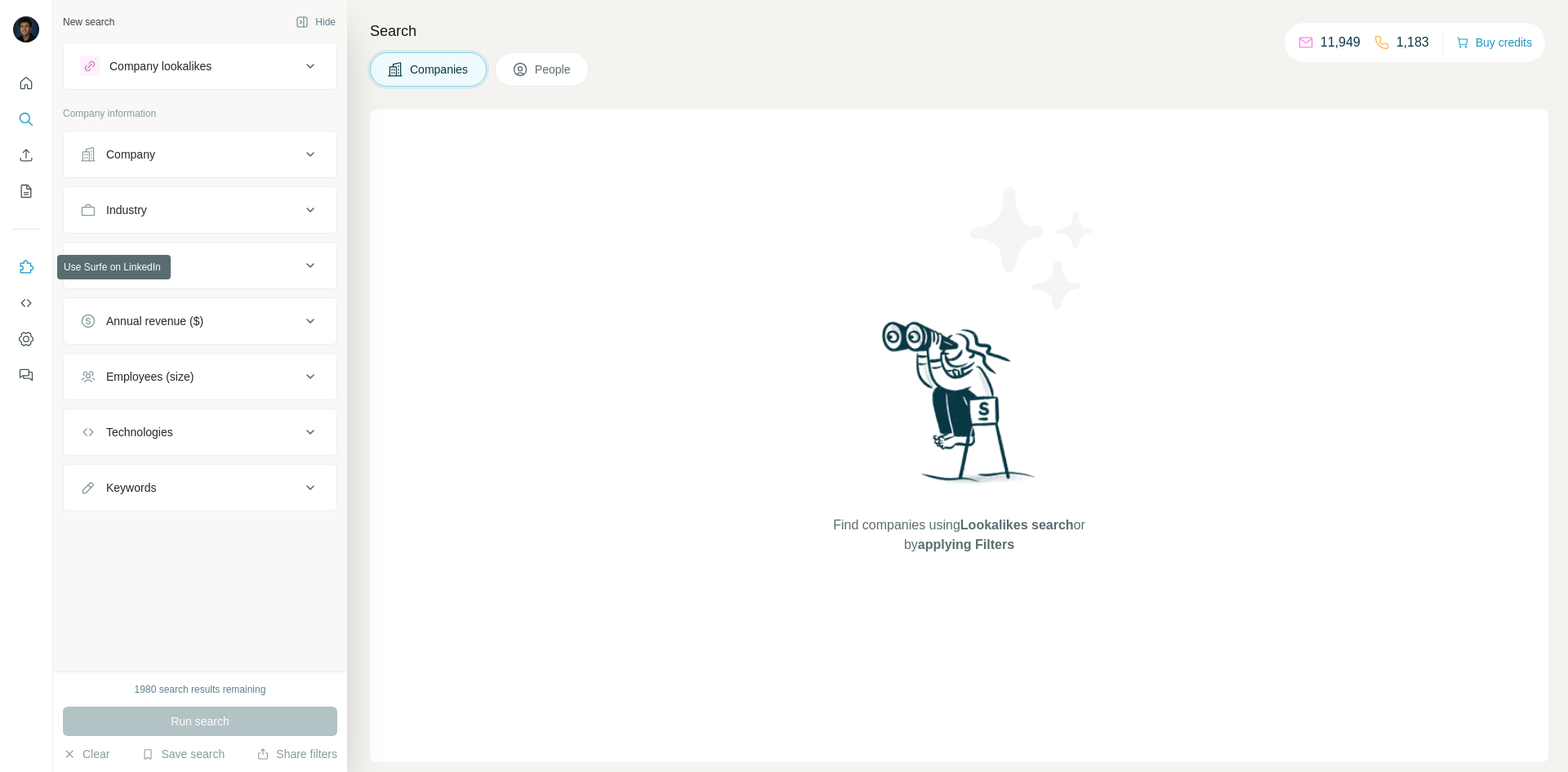
click at [16, 264] on button "Use Surfe on LinkedIn" at bounding box center [26, 266] width 26 height 29
